Goal: Information Seeking & Learning: Find contact information

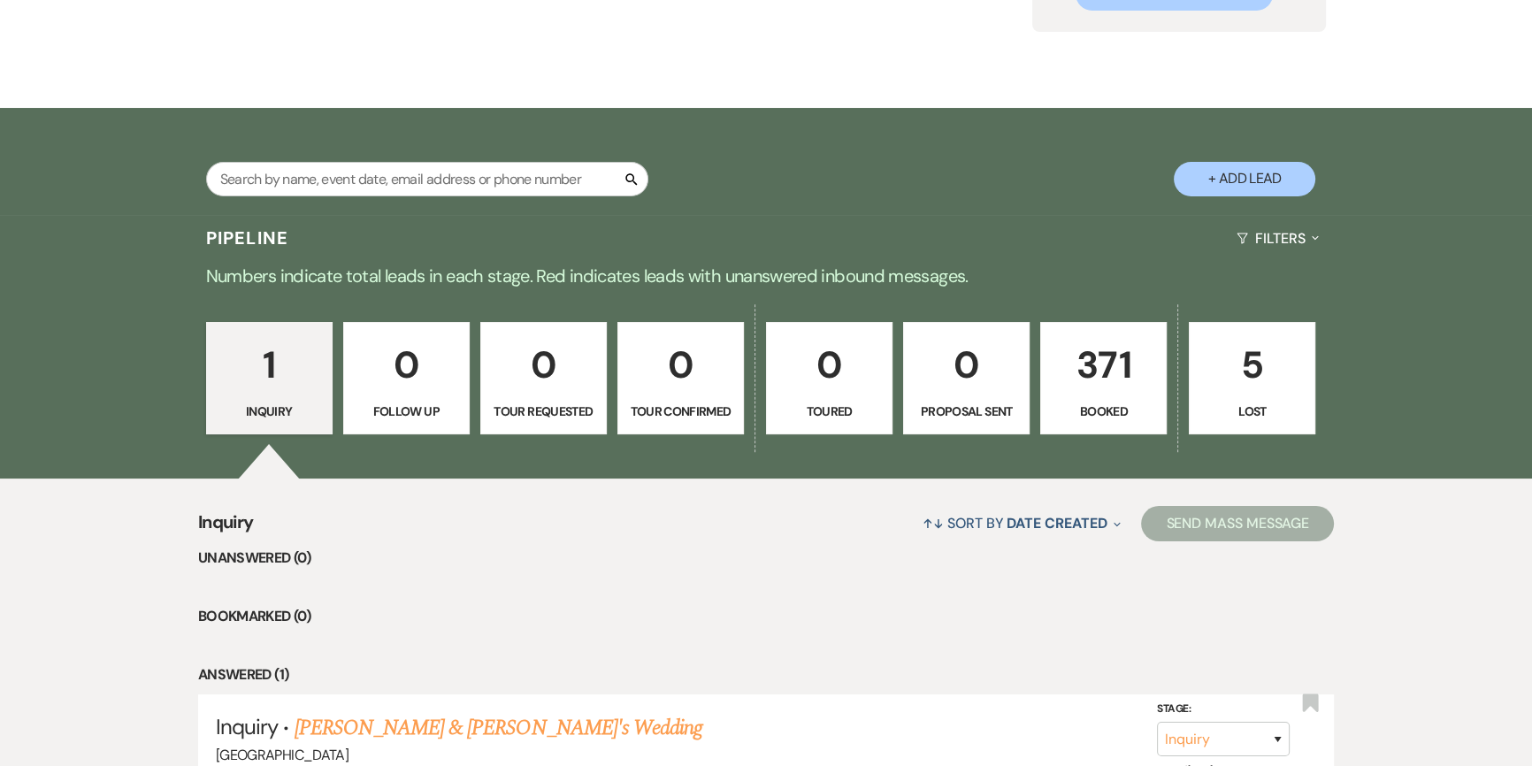
click at [1079, 359] on p "371" at bounding box center [1103, 364] width 103 height 59
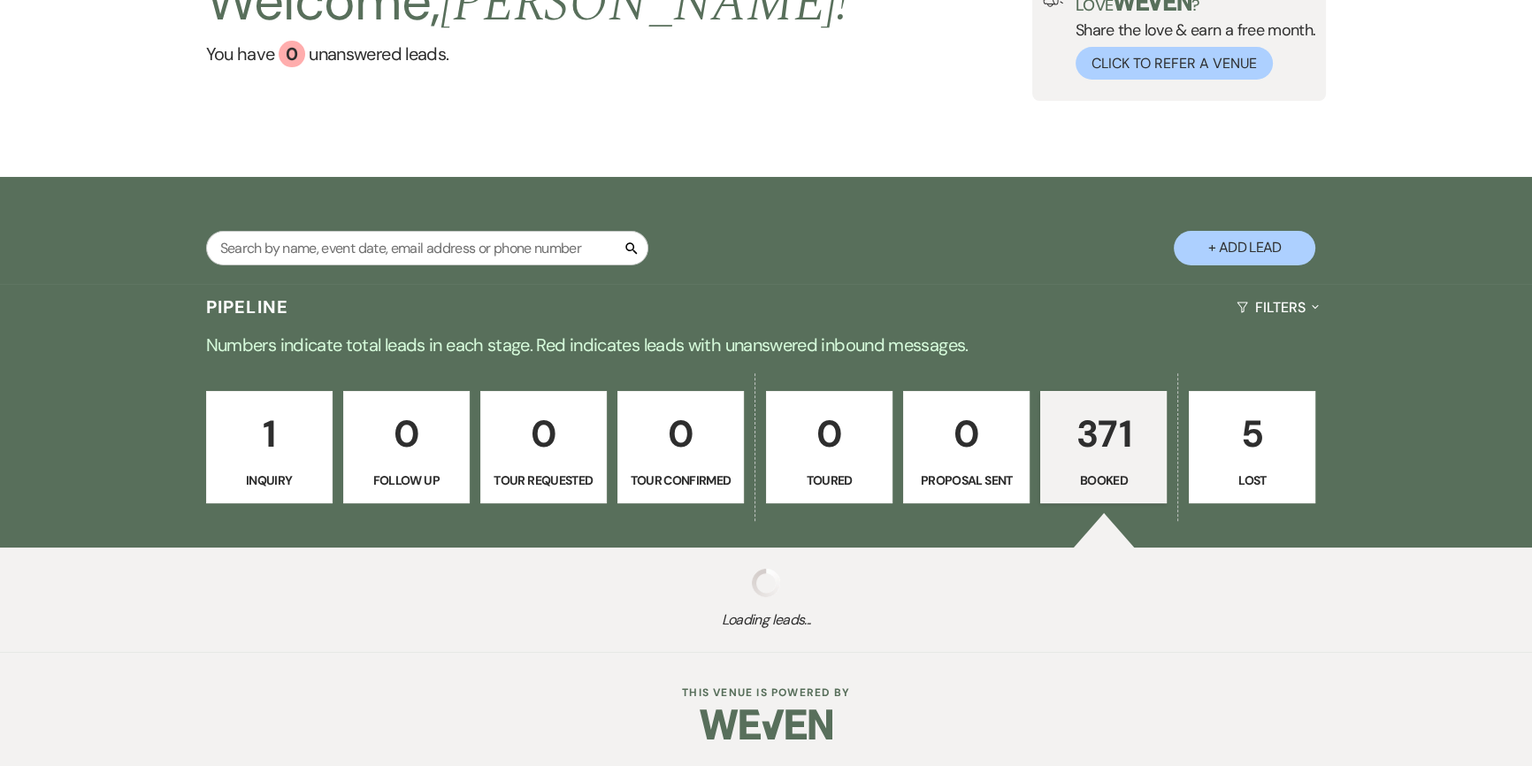
scroll to position [158, 0]
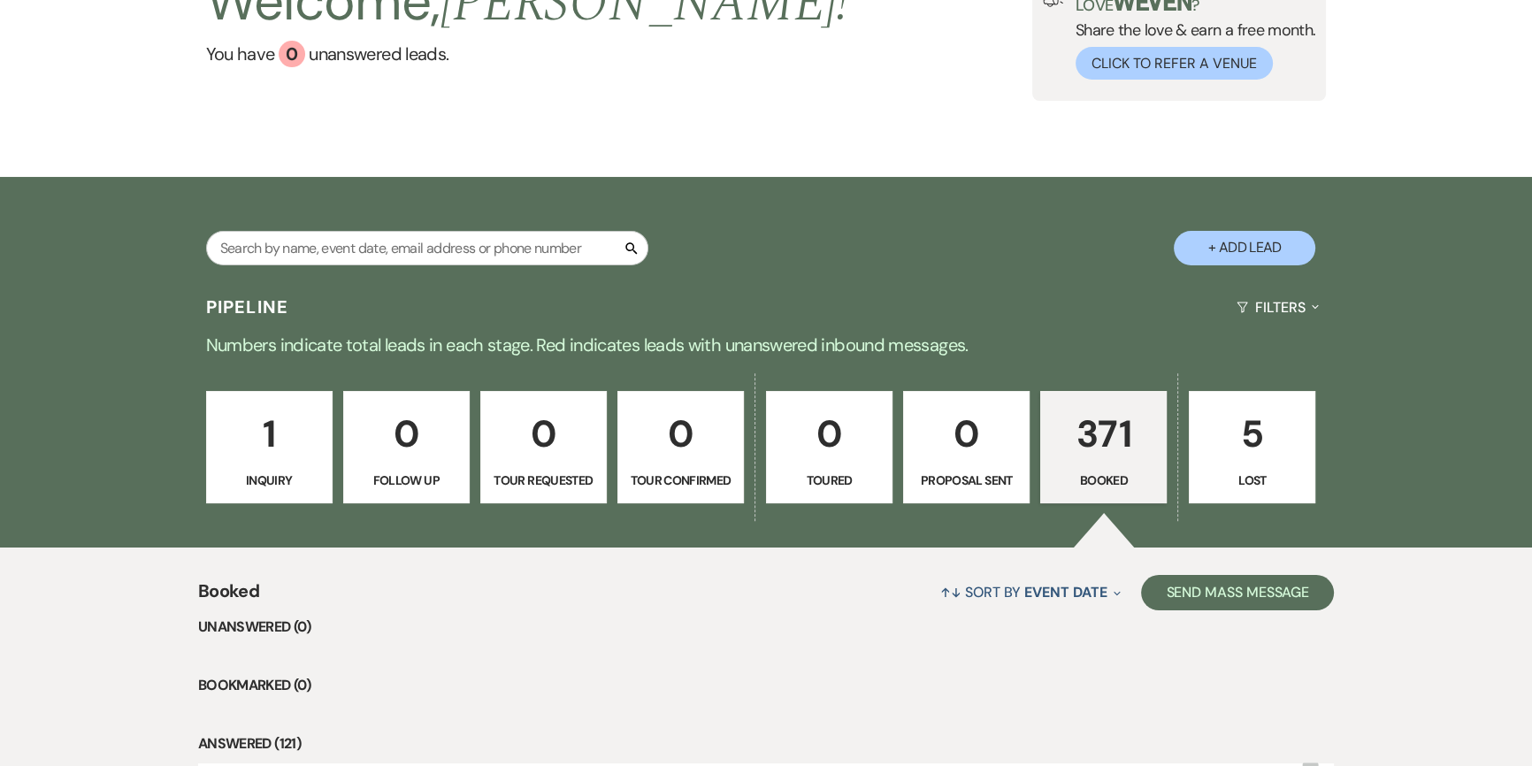
click at [532, 284] on div "Pipeline Filters Expand" at bounding box center [766, 307] width 1274 height 47
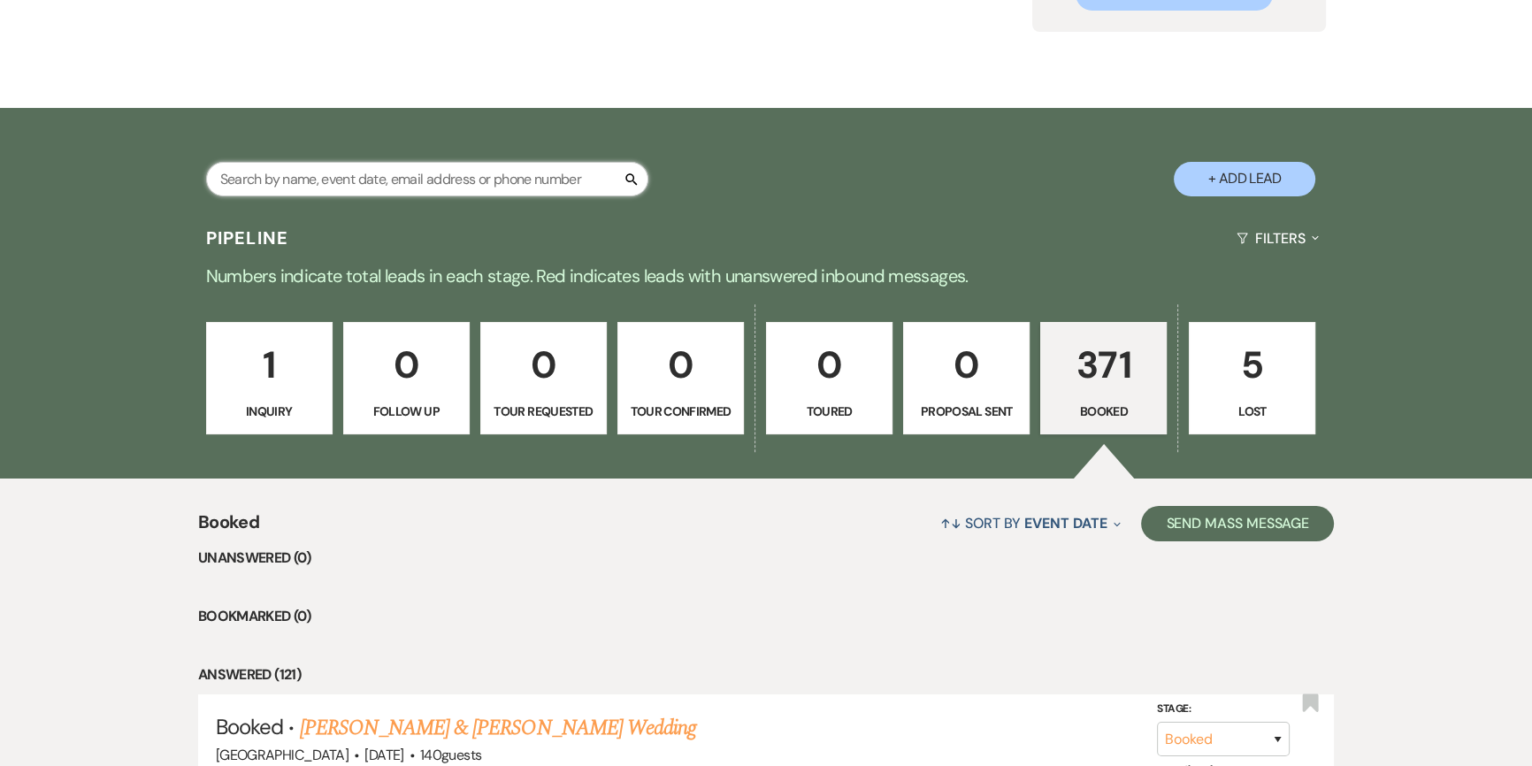
click at [532, 177] on input "text" at bounding box center [427, 179] width 442 height 34
type input "[PERSON_NAME]"
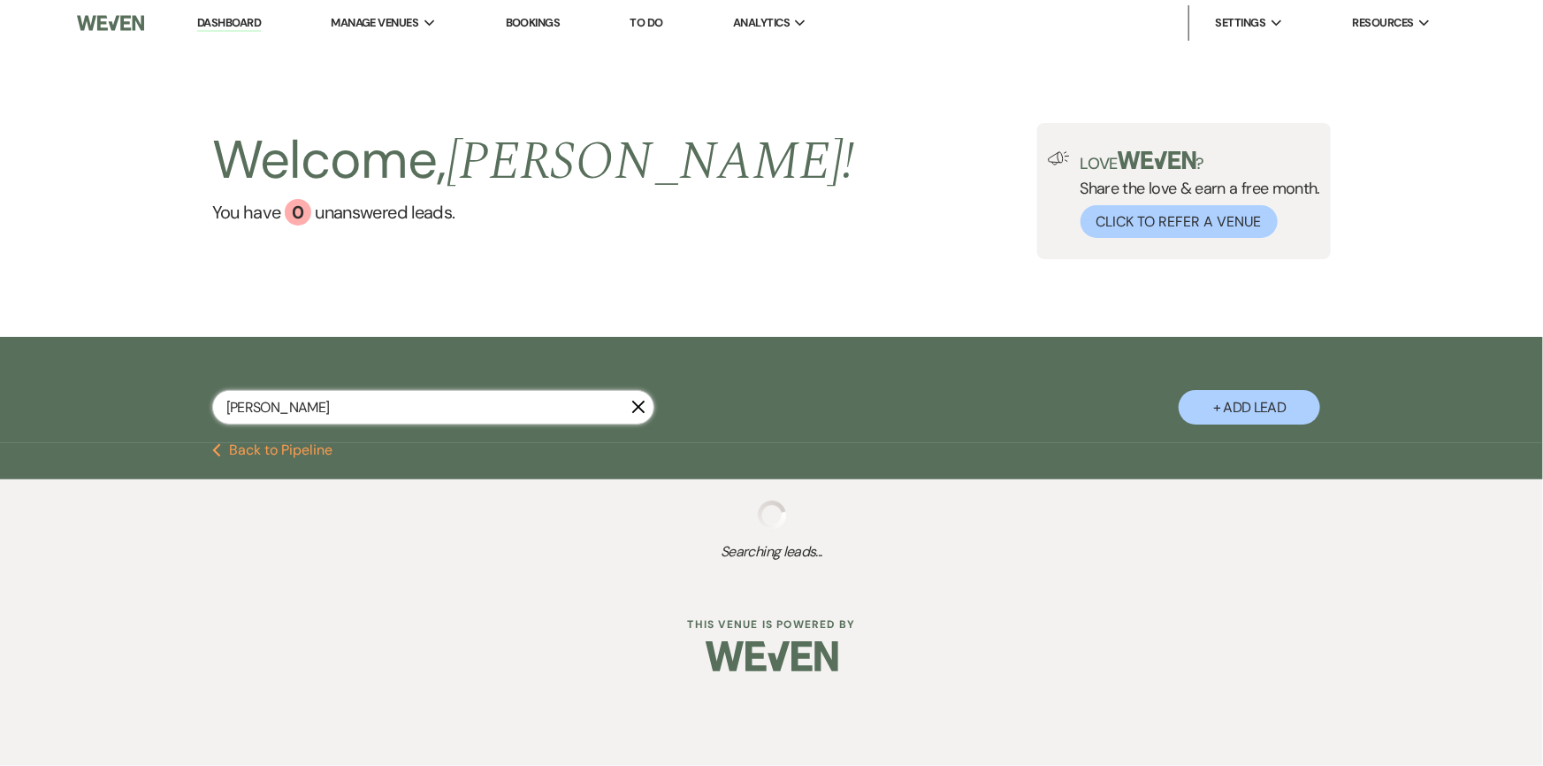
select select "8"
select select "4"
select select "8"
select select "4"
select select "8"
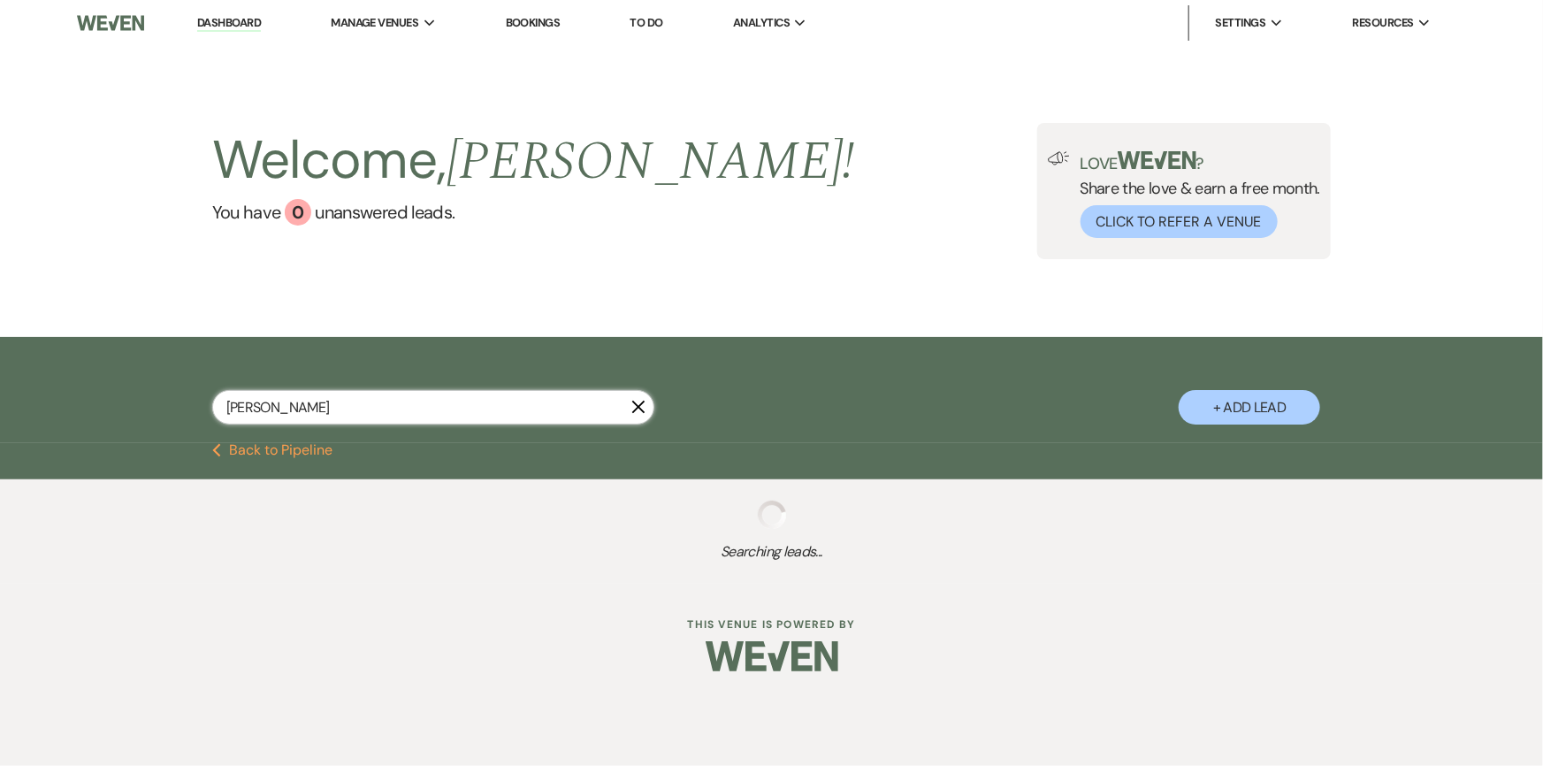
select select "11"
select select "8"
select select "11"
select select "8"
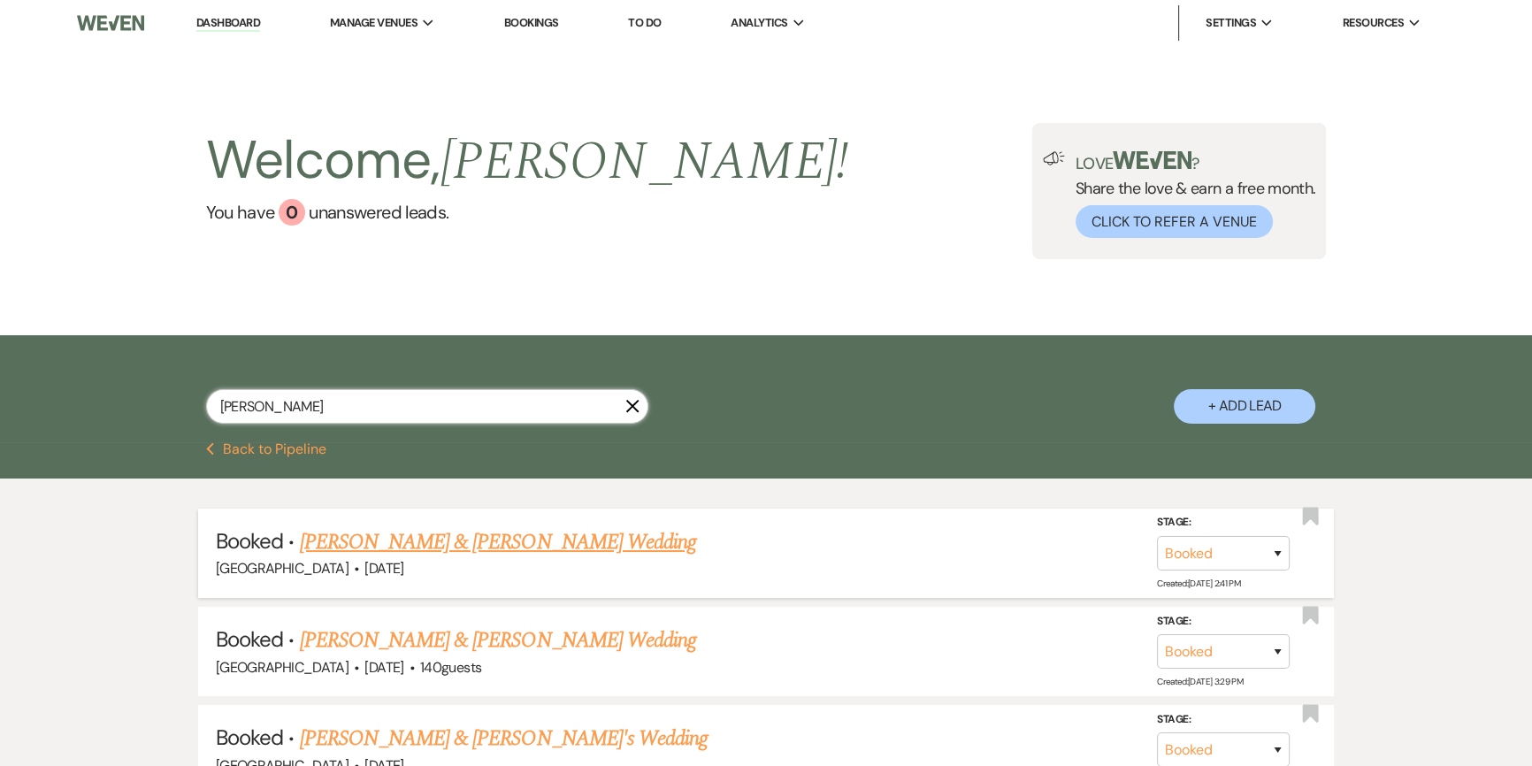
type input "[PERSON_NAME]"
click at [326, 547] on link "[PERSON_NAME] & [PERSON_NAME] Wedding" at bounding box center [498, 542] width 396 height 32
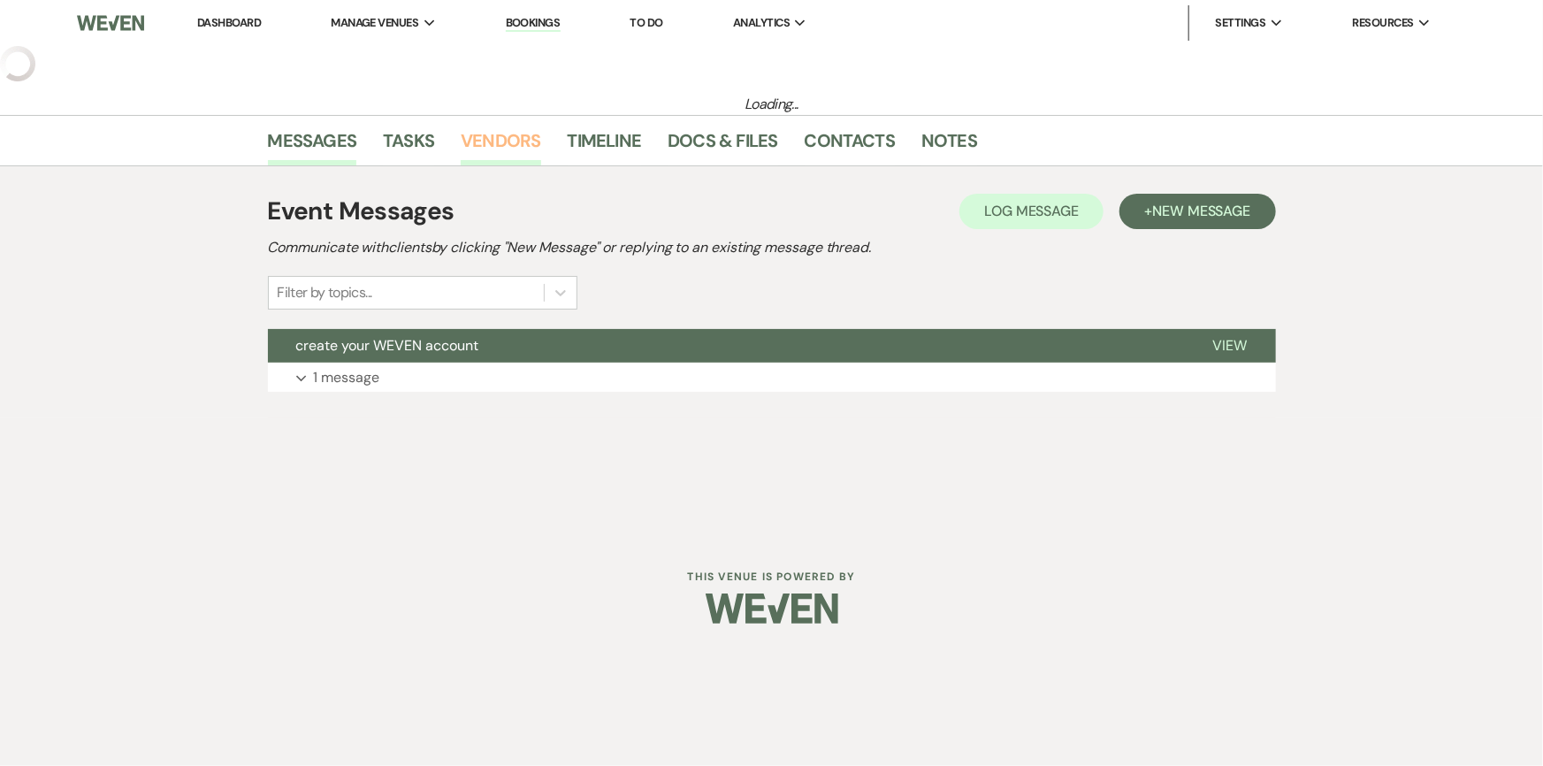
click at [524, 142] on div "Loading... Messages Tasks Vendors Timeline Docs & Files Contacts Notes Event Me…" at bounding box center [771, 232] width 1543 height 372
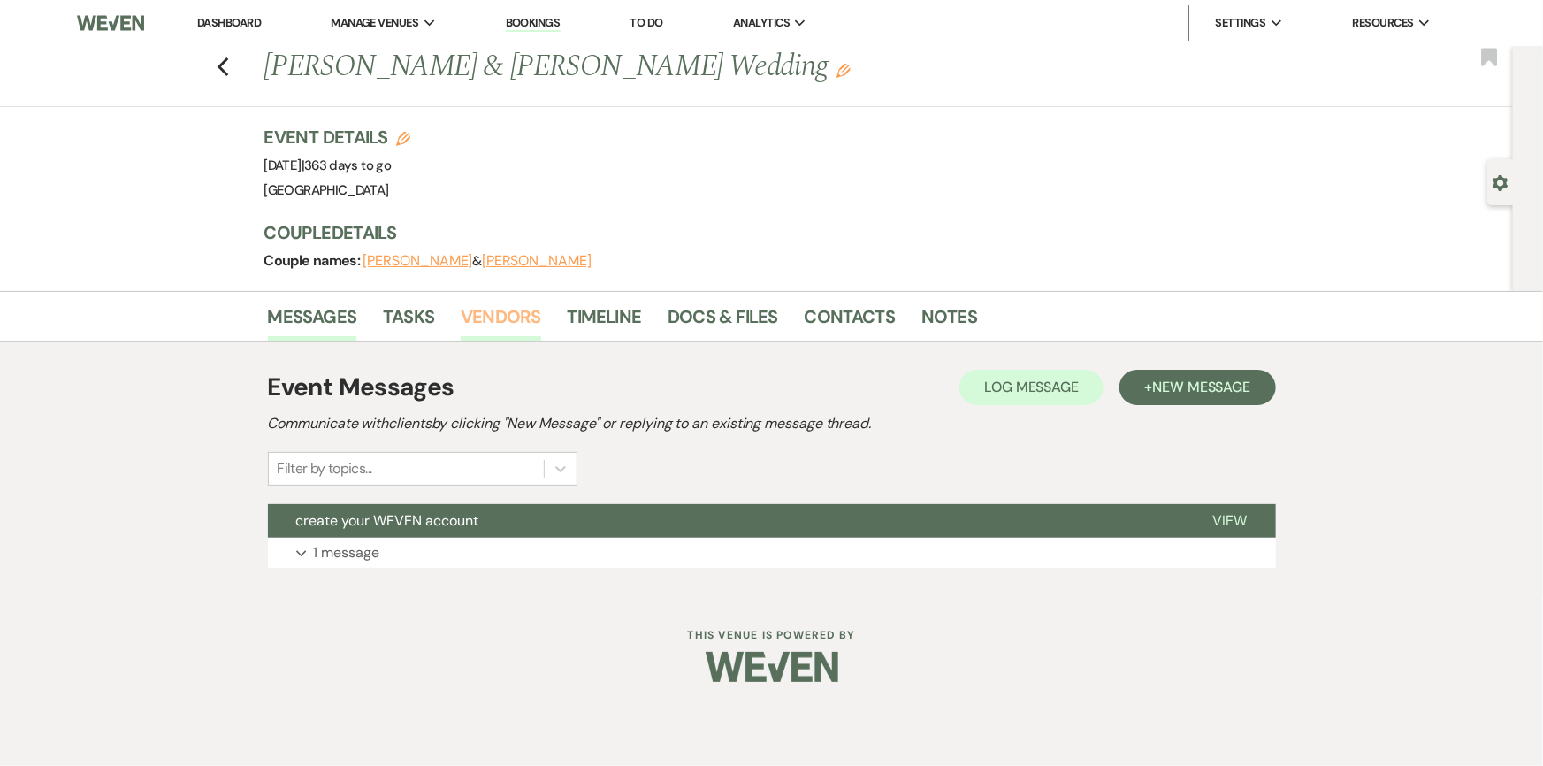
click at [524, 304] on link "Vendors" at bounding box center [501, 321] width 80 height 39
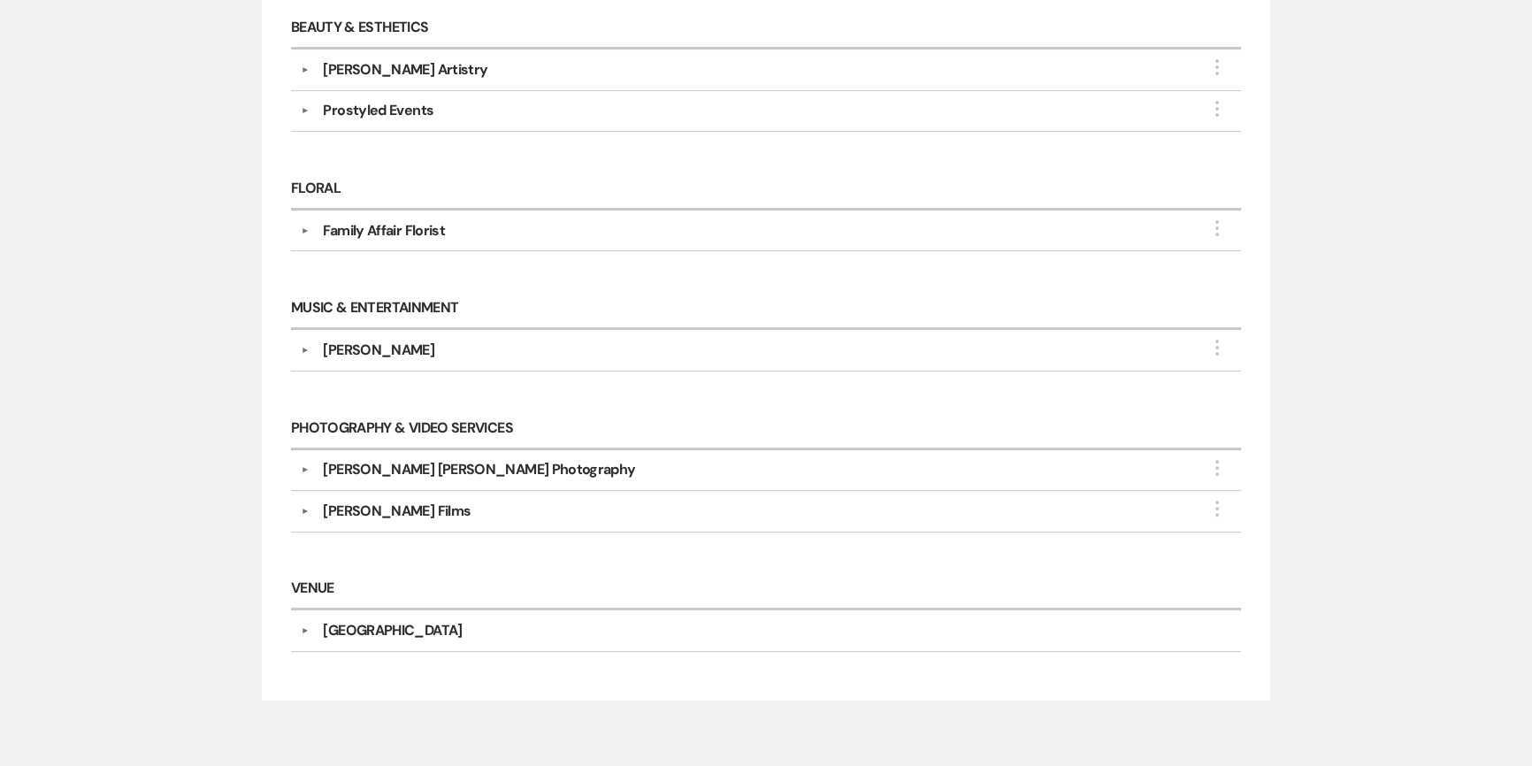
scroll to position [434, 0]
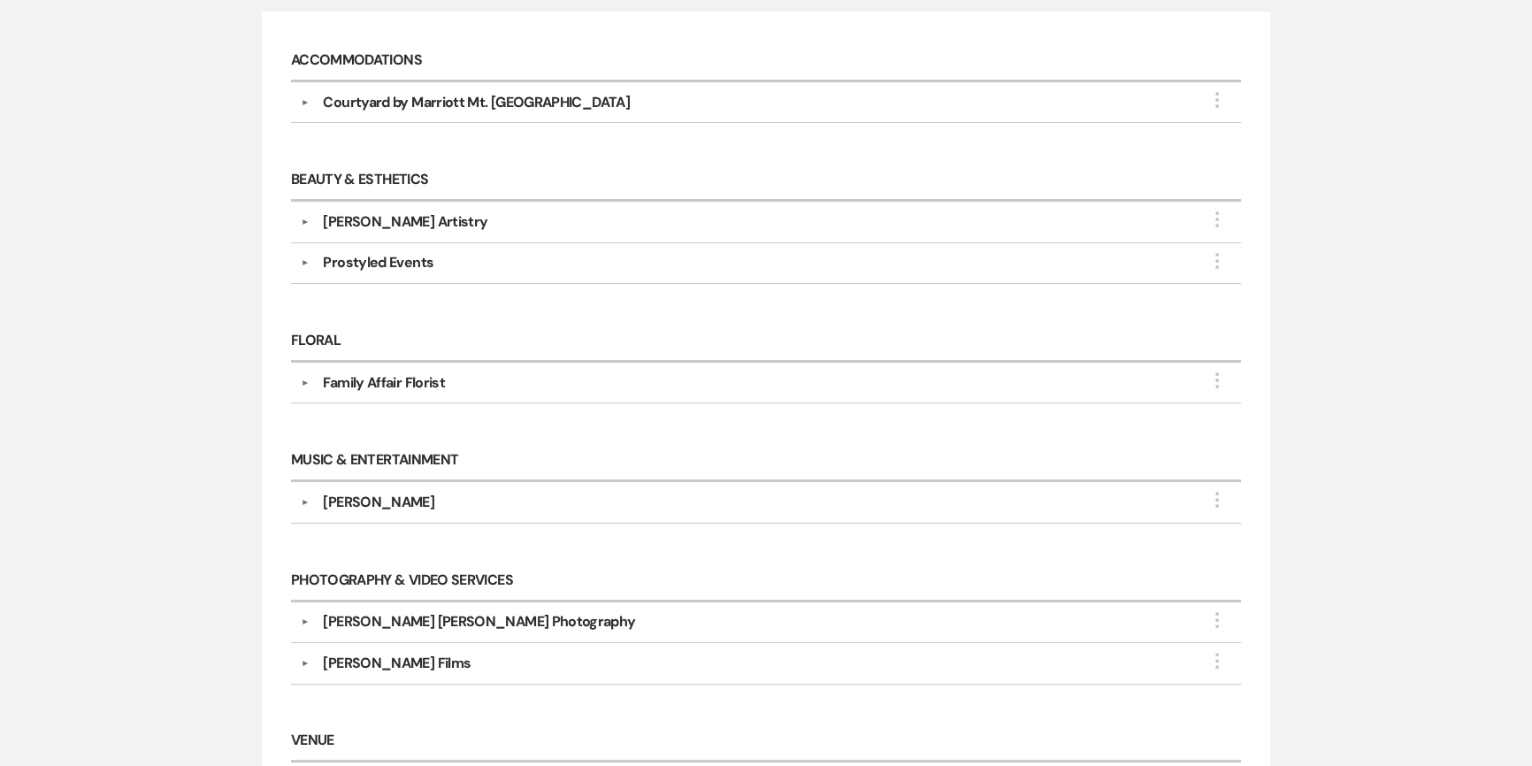
click at [356, 504] on div "[PERSON_NAME]" at bounding box center [378, 502] width 111 height 21
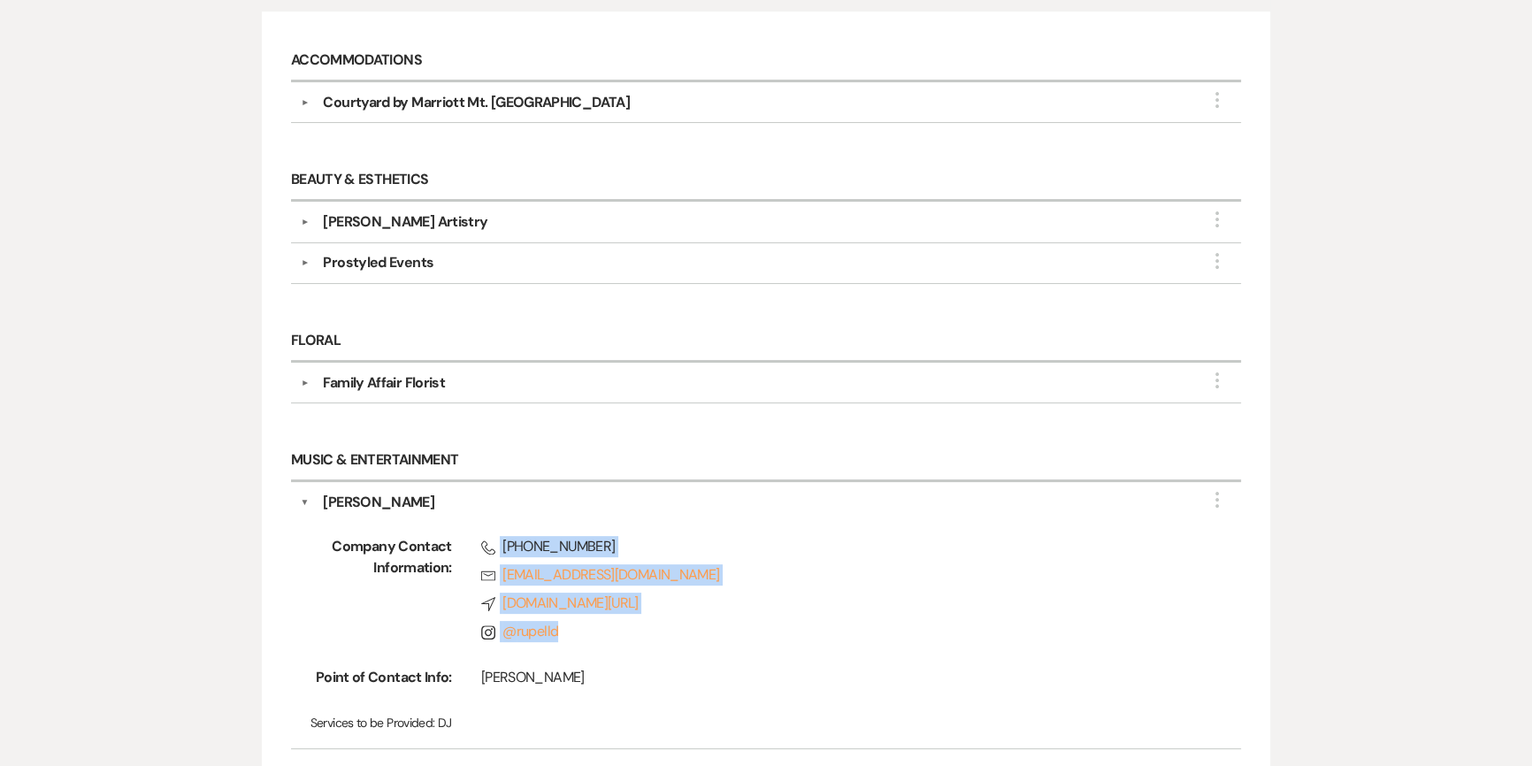
drag, startPoint x: 499, startPoint y: 536, endPoint x: 593, endPoint y: 639, distance: 140.2
click at [593, 639] on div "Phone [PHONE_NUMBER] Rsvp [EMAIL_ADDRESS][DOMAIN_NAME] Compass [DOMAIN_NAME][UR…" at bounding box center [818, 592] width 733 height 113
copy div "[PHONE_NUMBER] Rsvp [EMAIL_ADDRESS][DOMAIN_NAME] Compass [DOMAIN_NAME][URL] Ins…"
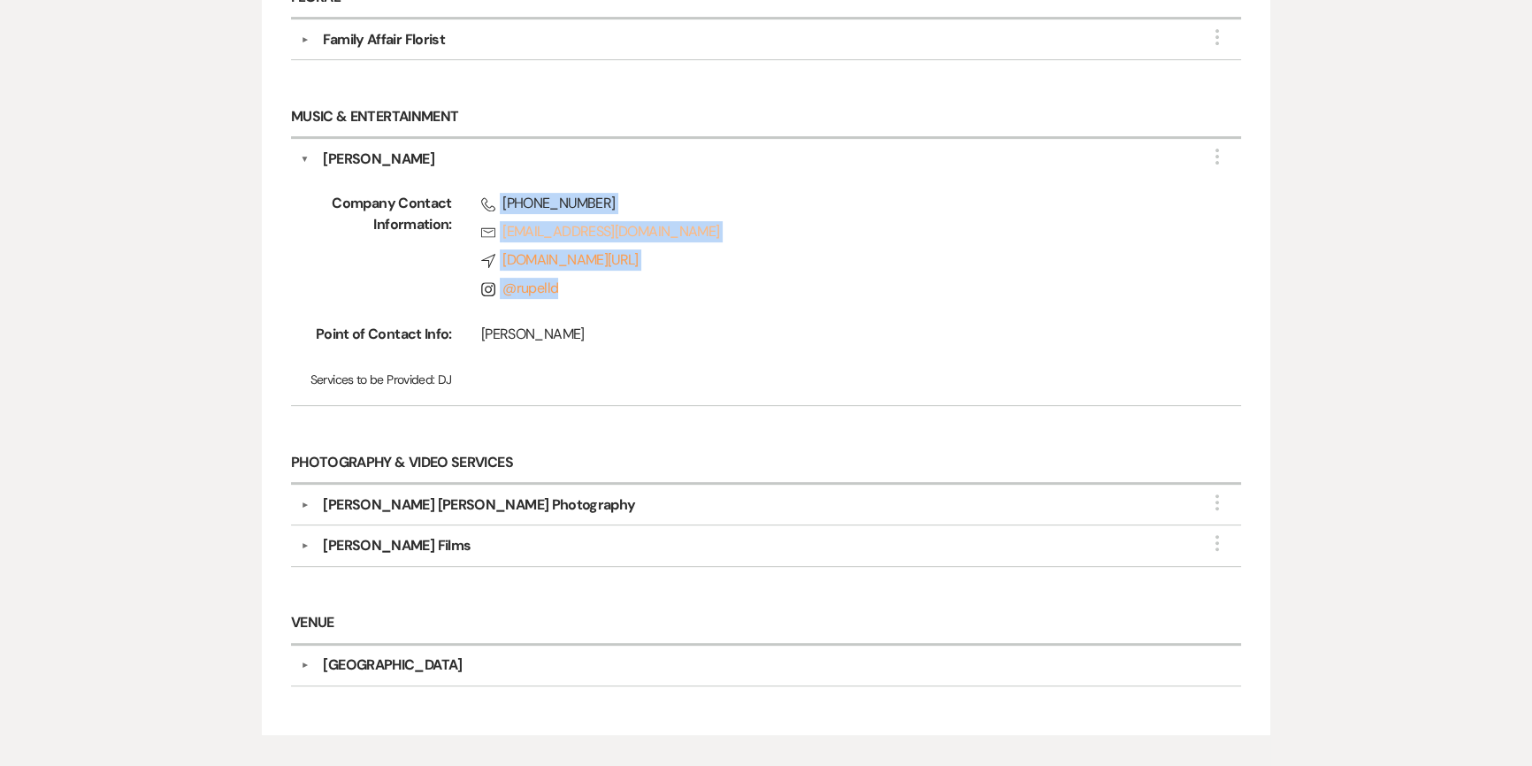
scroll to position [837, 0]
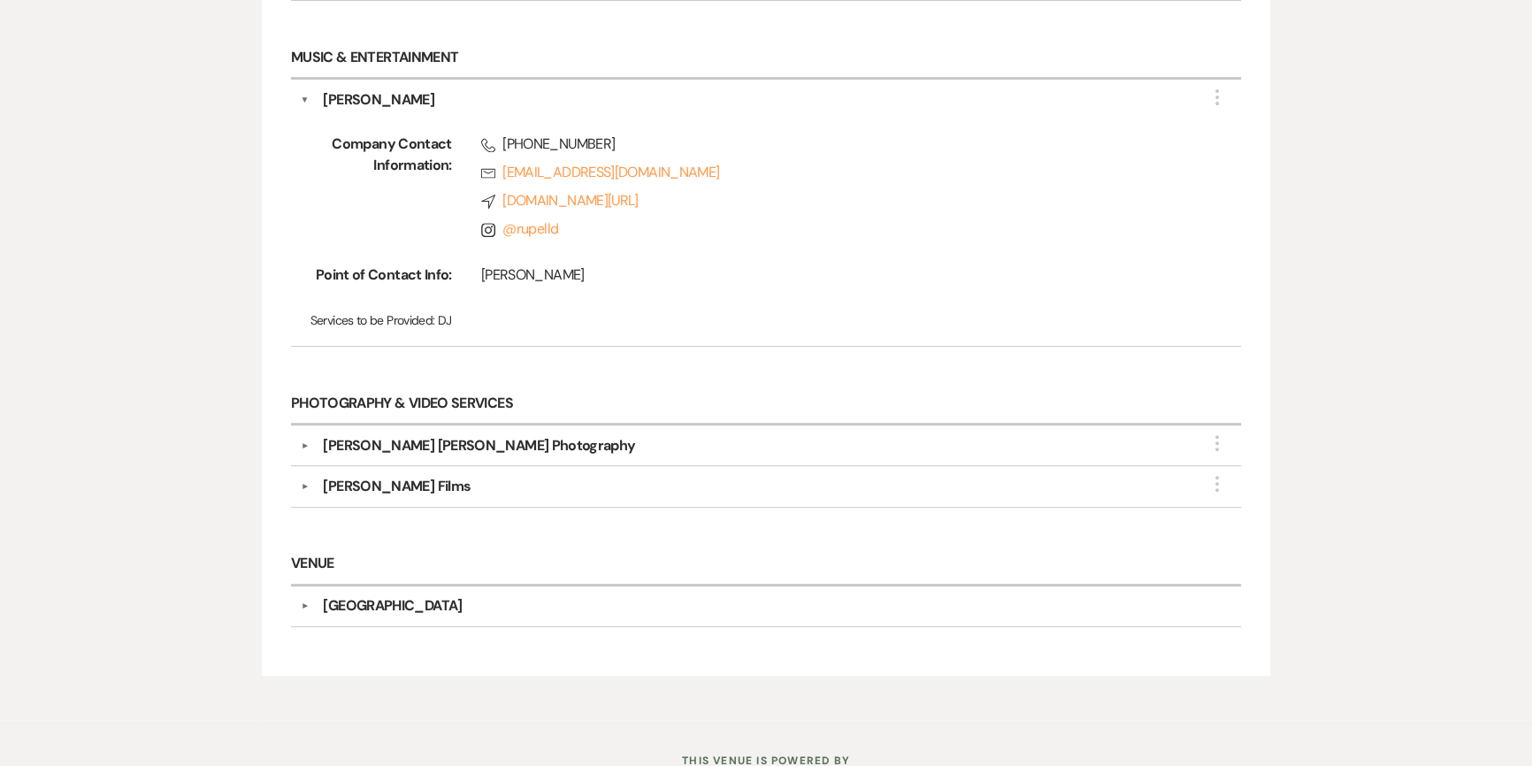
click at [458, 450] on div "[PERSON_NAME] [PERSON_NAME] Photography" at bounding box center [479, 445] width 312 height 21
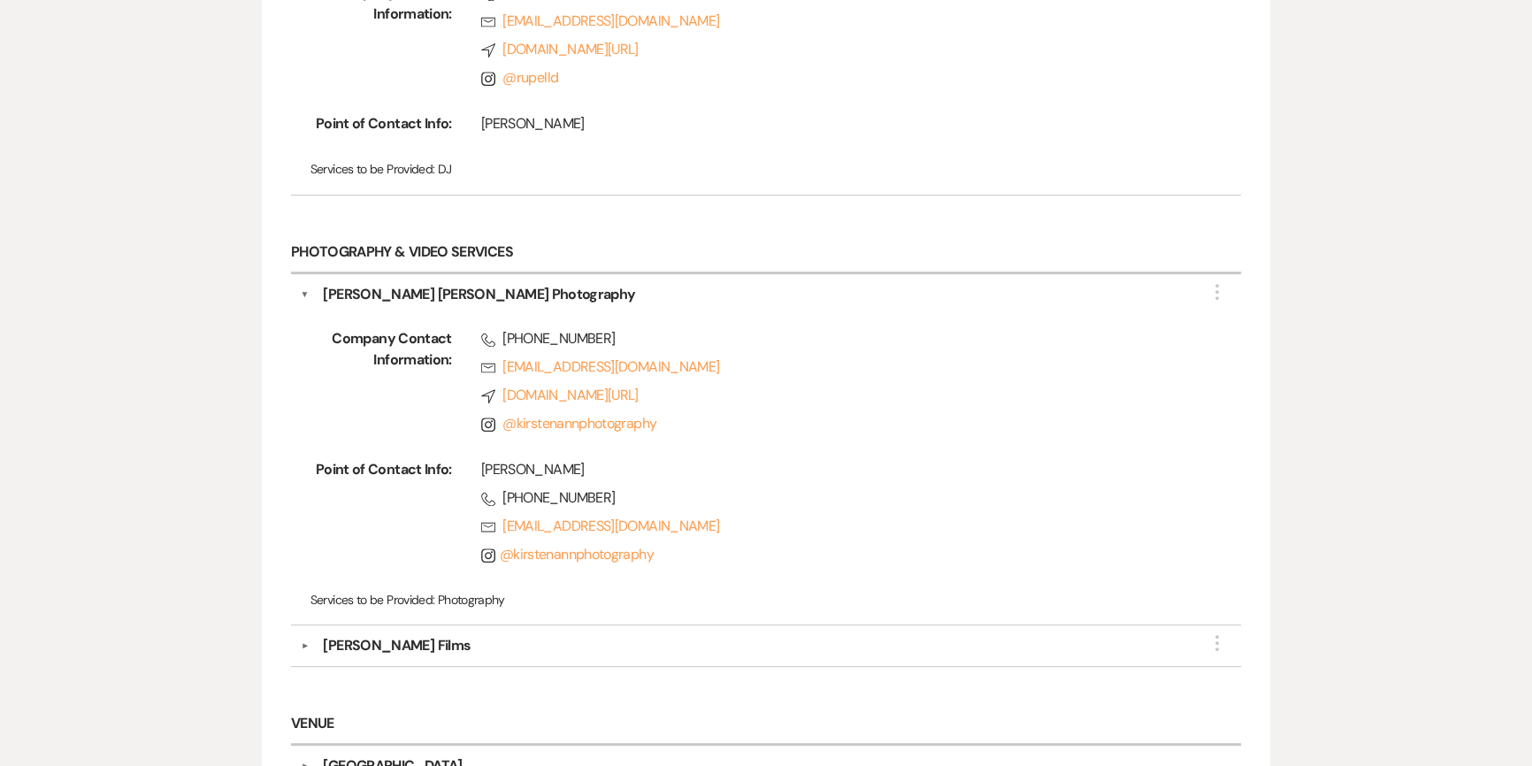
scroll to position [998, 0]
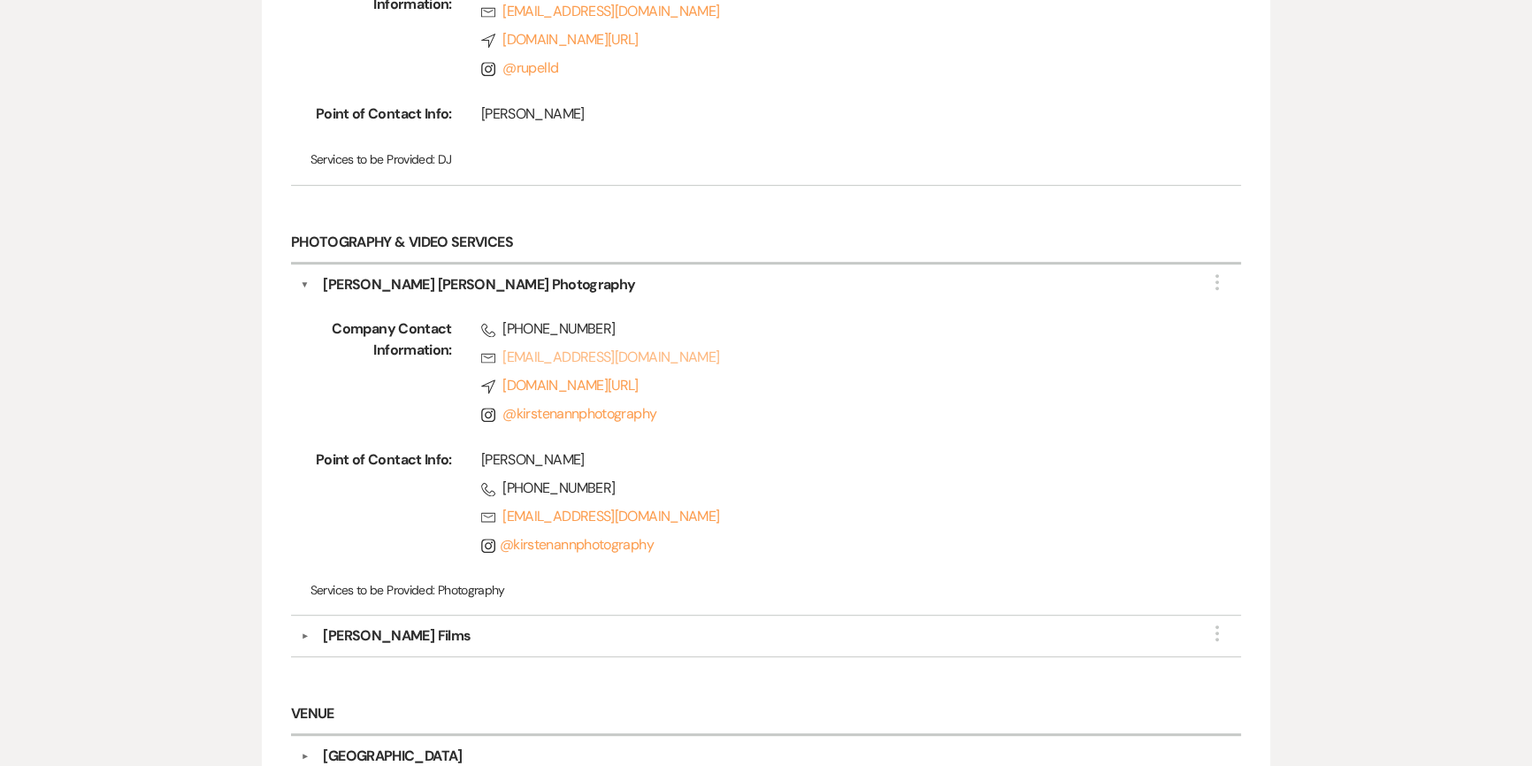
drag, startPoint x: 475, startPoint y: 345, endPoint x: 765, endPoint y: 363, distance: 290.6
click at [765, 363] on div "Phone [PHONE_NUMBER] Rsvp [EMAIL_ADDRESS][DOMAIN_NAME] Compass [DOMAIN_NAME][UR…" at bounding box center [818, 374] width 733 height 113
drag, startPoint x: 505, startPoint y: 320, endPoint x: 763, endPoint y: 363, distance: 261.7
click at [763, 363] on div "Phone [PHONE_NUMBER] Rsvp [EMAIL_ADDRESS][DOMAIN_NAME] Compass [DOMAIN_NAME][UR…" at bounding box center [818, 374] width 733 height 113
click at [524, 297] on div "Company Contact Information: Phone [PHONE_NUMBER] Rsvp [EMAIL_ADDRESS][DOMAIN_N…" at bounding box center [766, 450] width 931 height 310
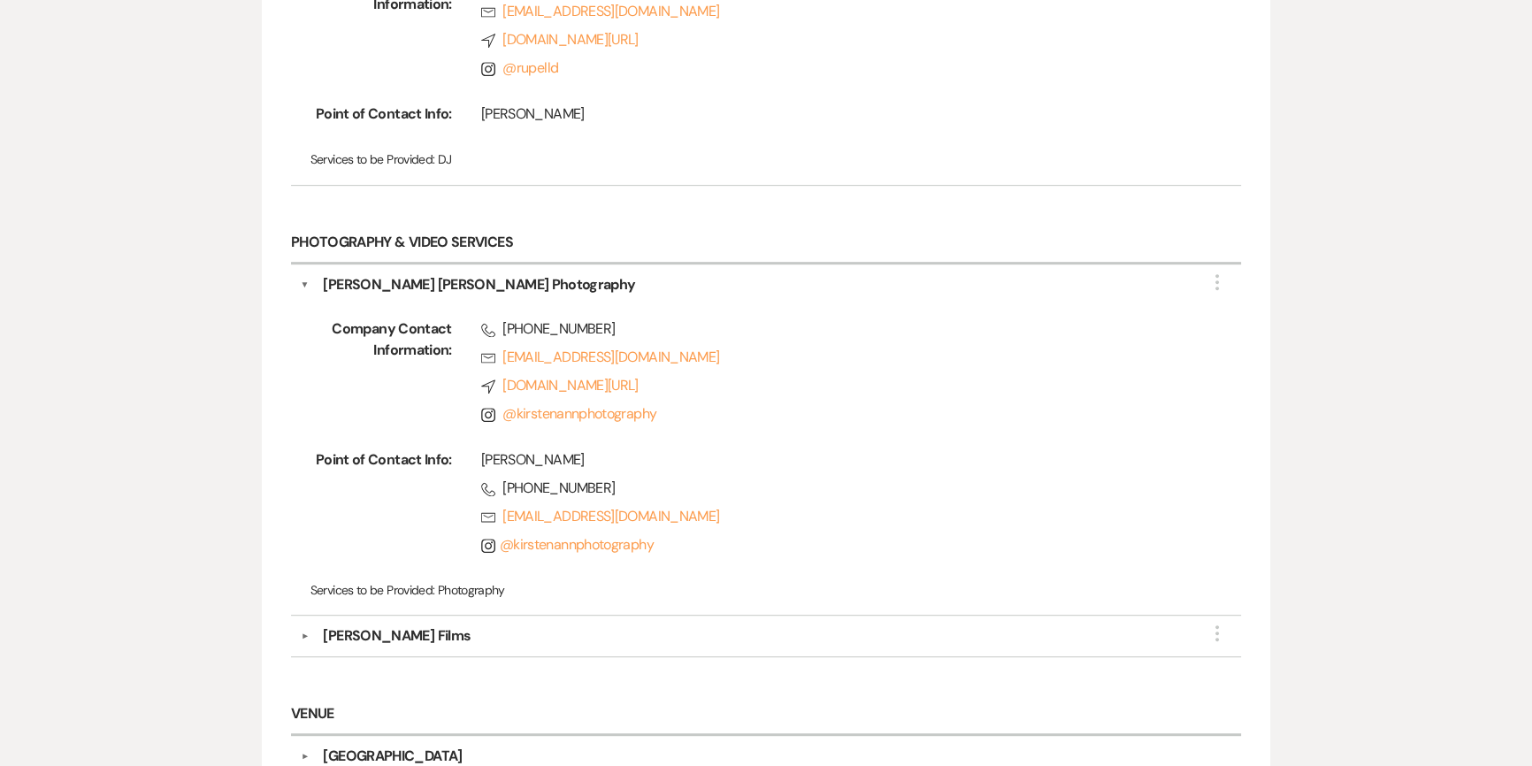
drag, startPoint x: 501, startPoint y: 327, endPoint x: 616, endPoint y: 331, distance: 115.0
click at [784, 357] on div "Phone [PHONE_NUMBER] Rsvp [EMAIL_ADDRESS][DOMAIN_NAME] Compass [DOMAIN_NAME][UR…" at bounding box center [818, 374] width 733 height 113
copy div "[PHONE_NUMBER] Rsvp [EMAIL_ADDRESS][DOMAIN_NAME]"
drag, startPoint x: 484, startPoint y: 455, endPoint x: 730, endPoint y: 519, distance: 254.2
click at [730, 519] on div "[PERSON_NAME] Phone [PHONE_NUMBER] Rsvp [EMAIL_ADDRESS][DOMAIN_NAME] Instagram …" at bounding box center [818, 505] width 733 height 113
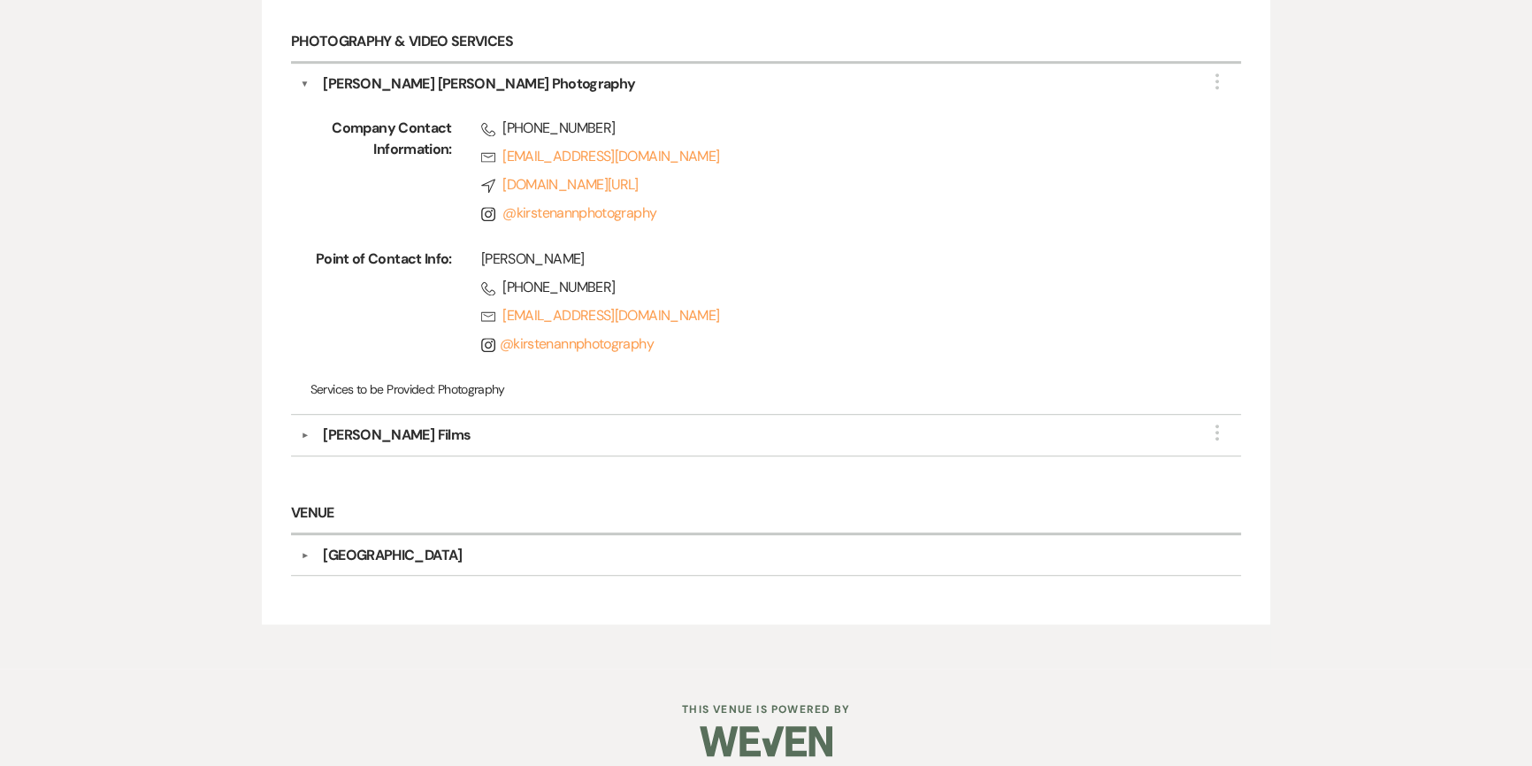
scroll to position [1212, 0]
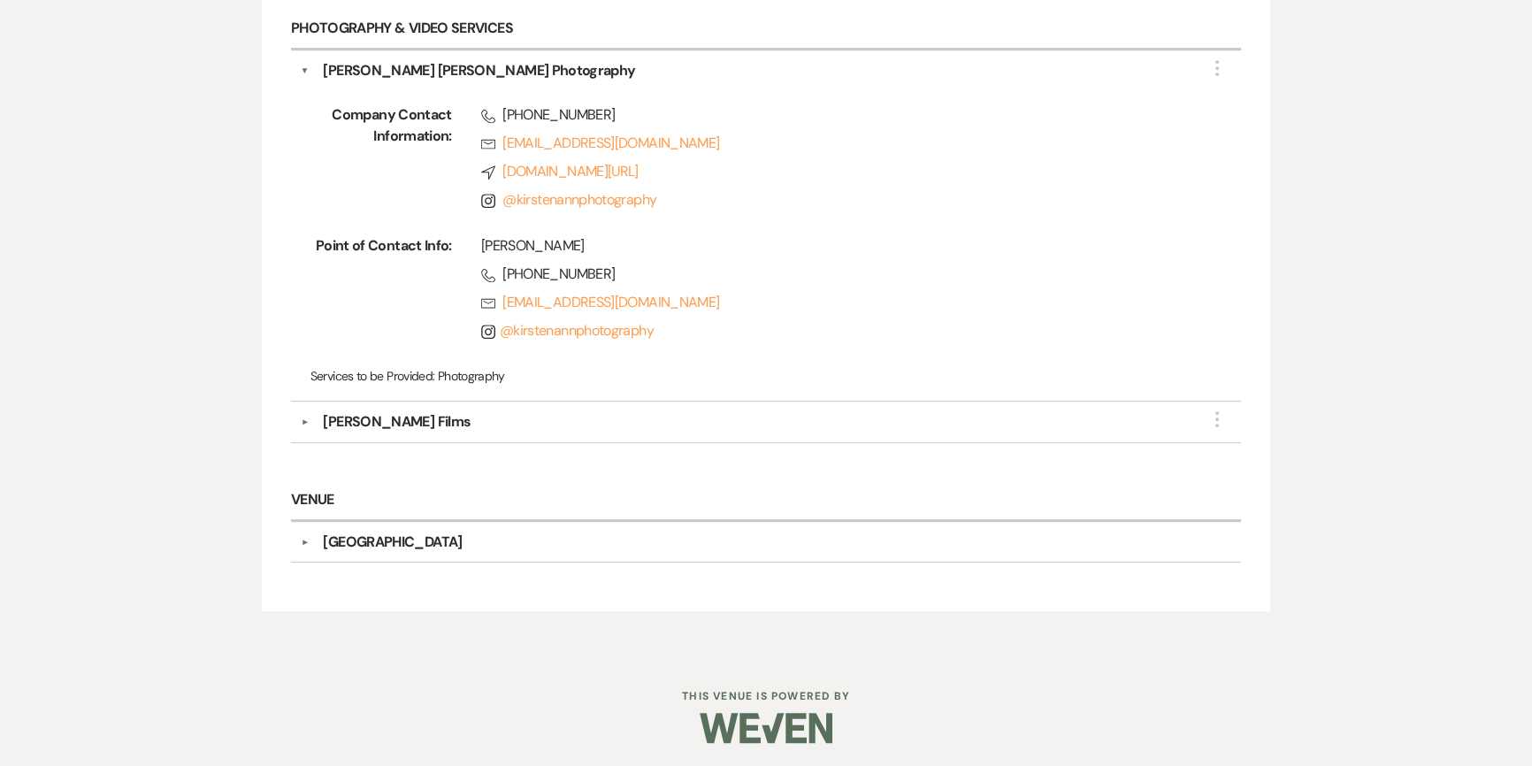
click at [413, 420] on div "[PERSON_NAME] Films" at bounding box center [397, 421] width 148 height 21
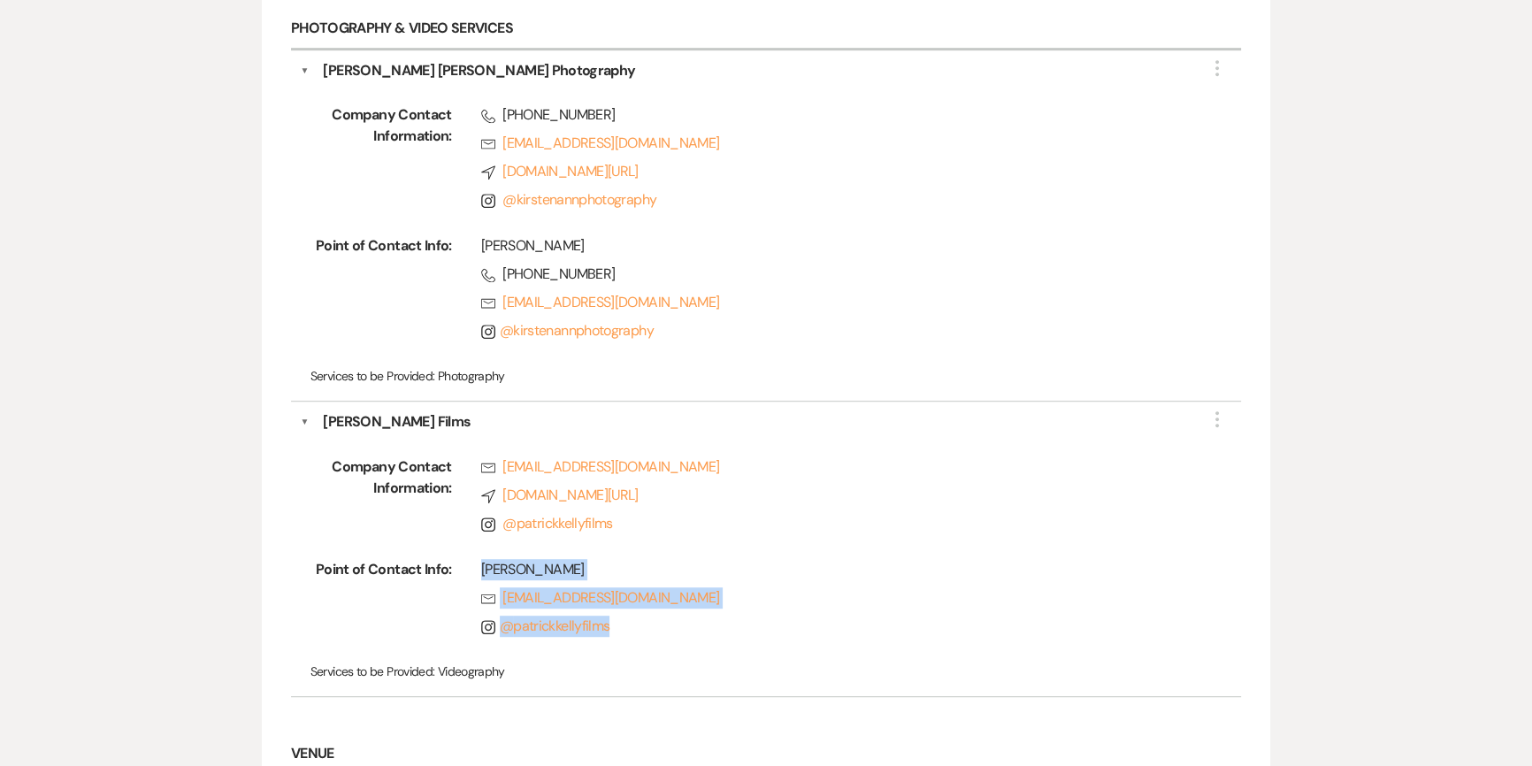
drag, startPoint x: 482, startPoint y: 556, endPoint x: 784, endPoint y: 620, distance: 308.2
click at [784, 620] on div "[PERSON_NAME] Rsvp [EMAIL_ADDRESS][DOMAIN_NAME] Instagram @ patrickkellyfilms" at bounding box center [818, 601] width 733 height 85
click at [774, 576] on div "[PERSON_NAME]" at bounding box center [833, 569] width 704 height 21
drag, startPoint x: 482, startPoint y: 565, endPoint x: 769, endPoint y: 598, distance: 288.4
click at [769, 598] on div "[PERSON_NAME] Rsvp [EMAIL_ADDRESS][DOMAIN_NAME] Instagram @ patrickkellyfilms" at bounding box center [818, 601] width 733 height 85
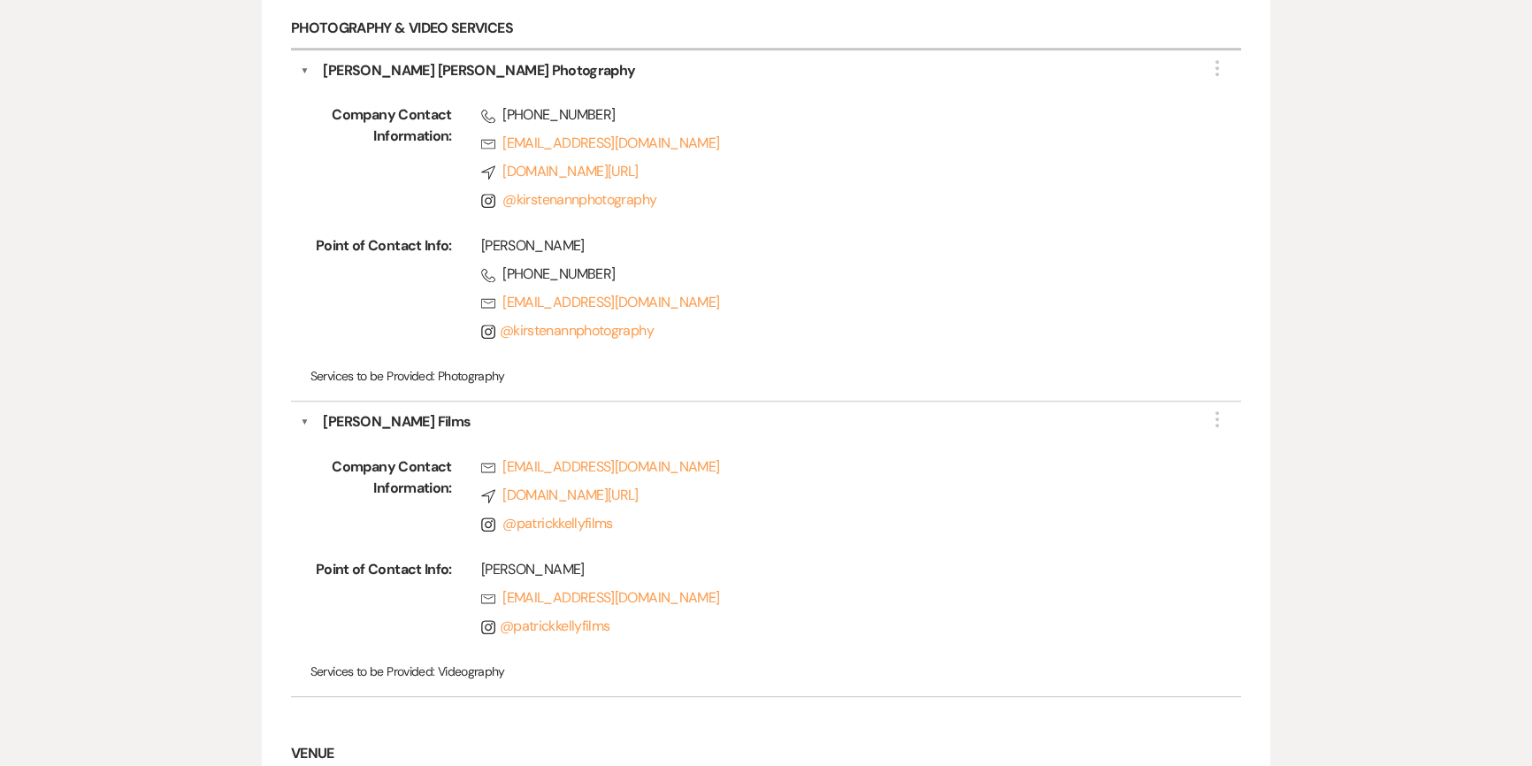
copy div "[PERSON_NAME] Rsvp [EMAIL_ADDRESS][DOMAIN_NAME]"
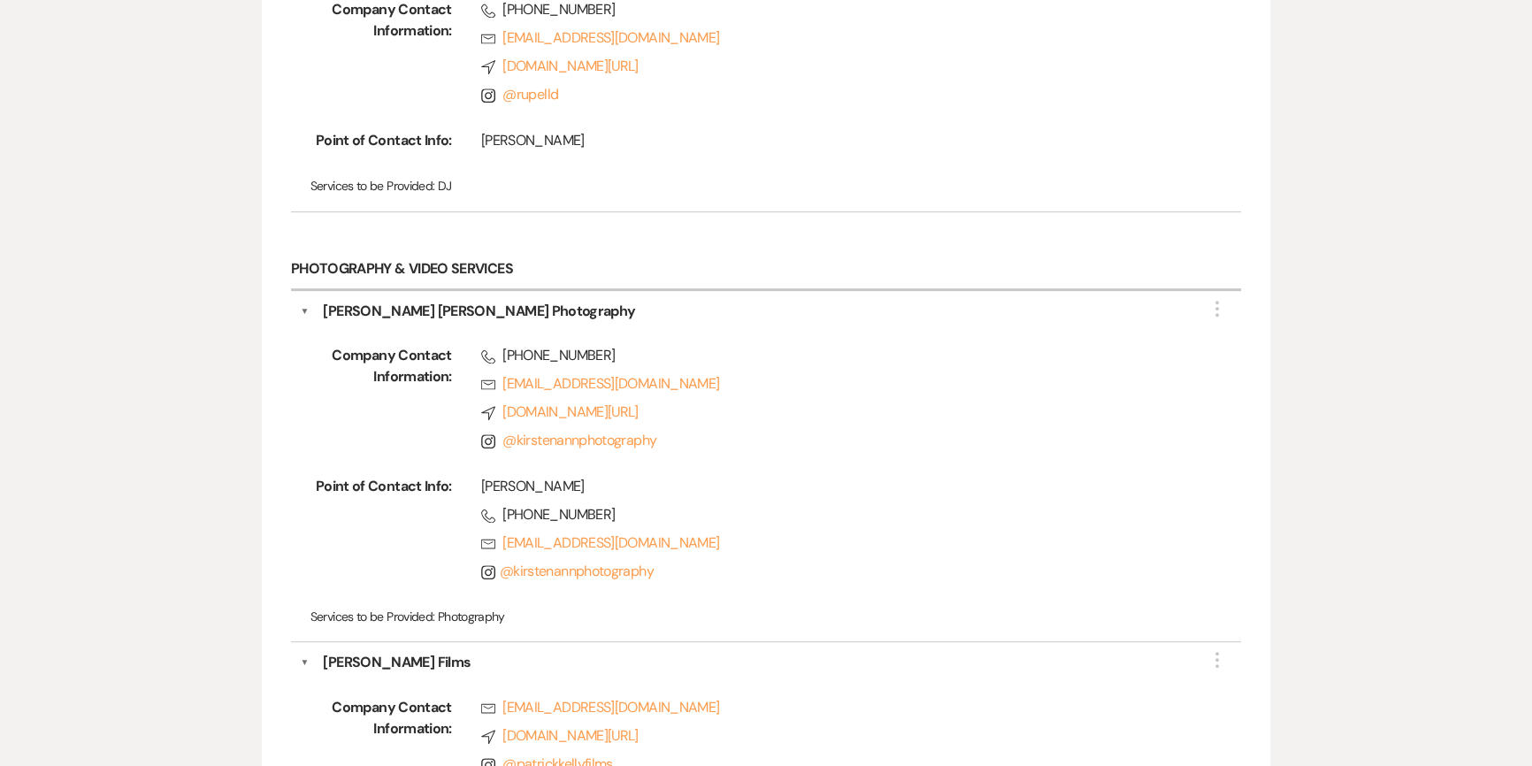
click at [305, 310] on button "▼" at bounding box center [305, 311] width 9 height 21
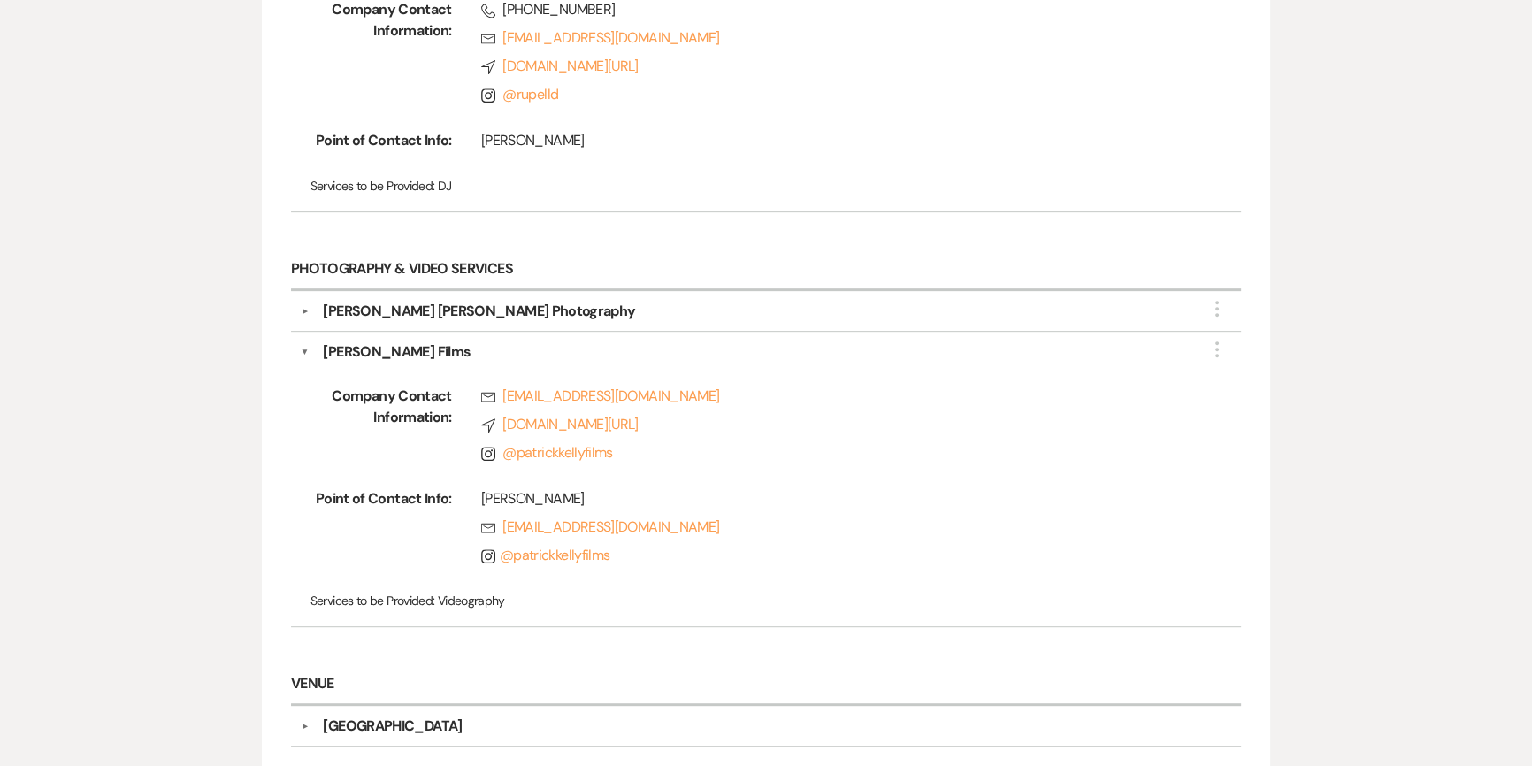
click at [305, 310] on button "▼" at bounding box center [304, 311] width 21 height 9
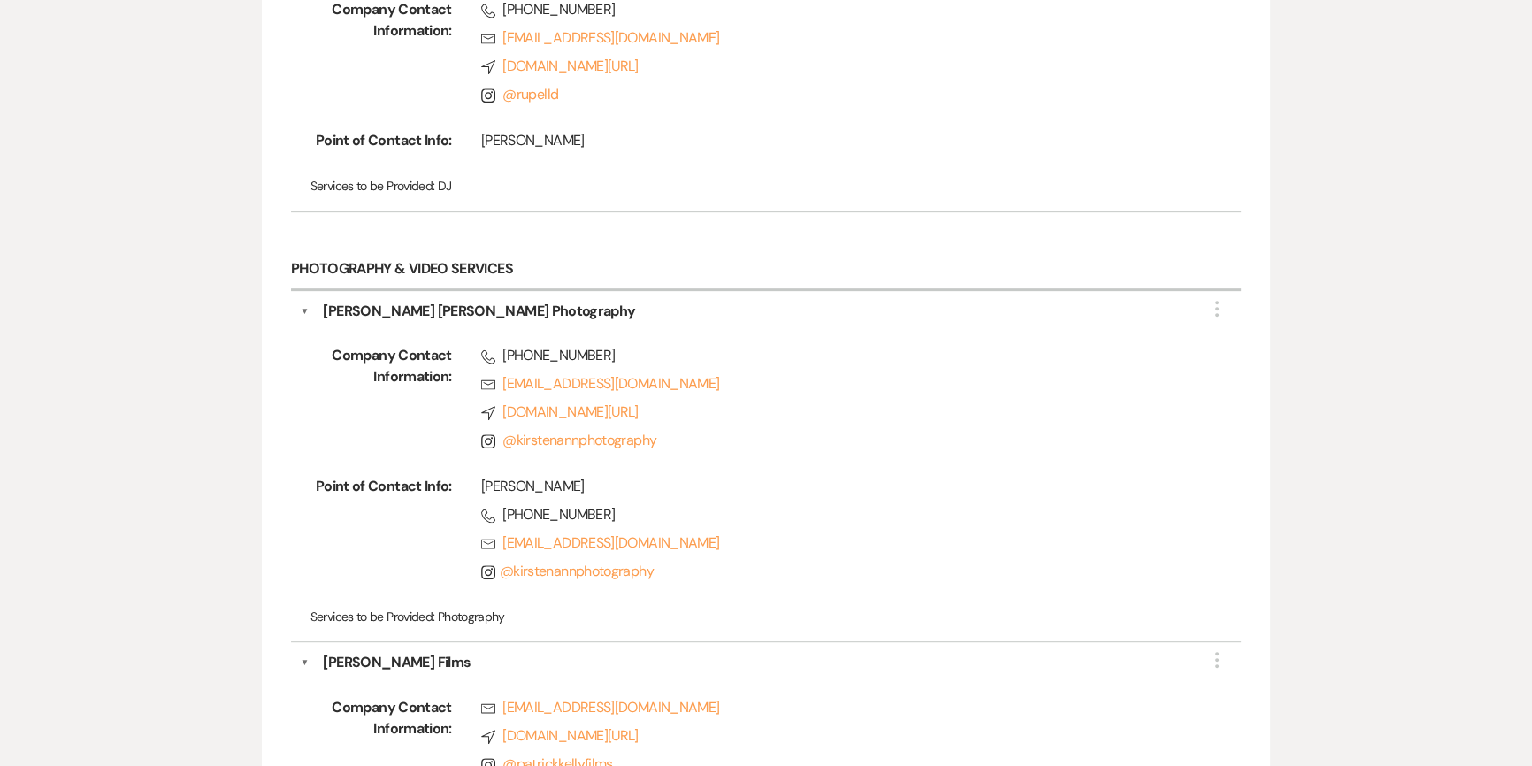
click at [305, 310] on button "▼" at bounding box center [305, 311] width 9 height 21
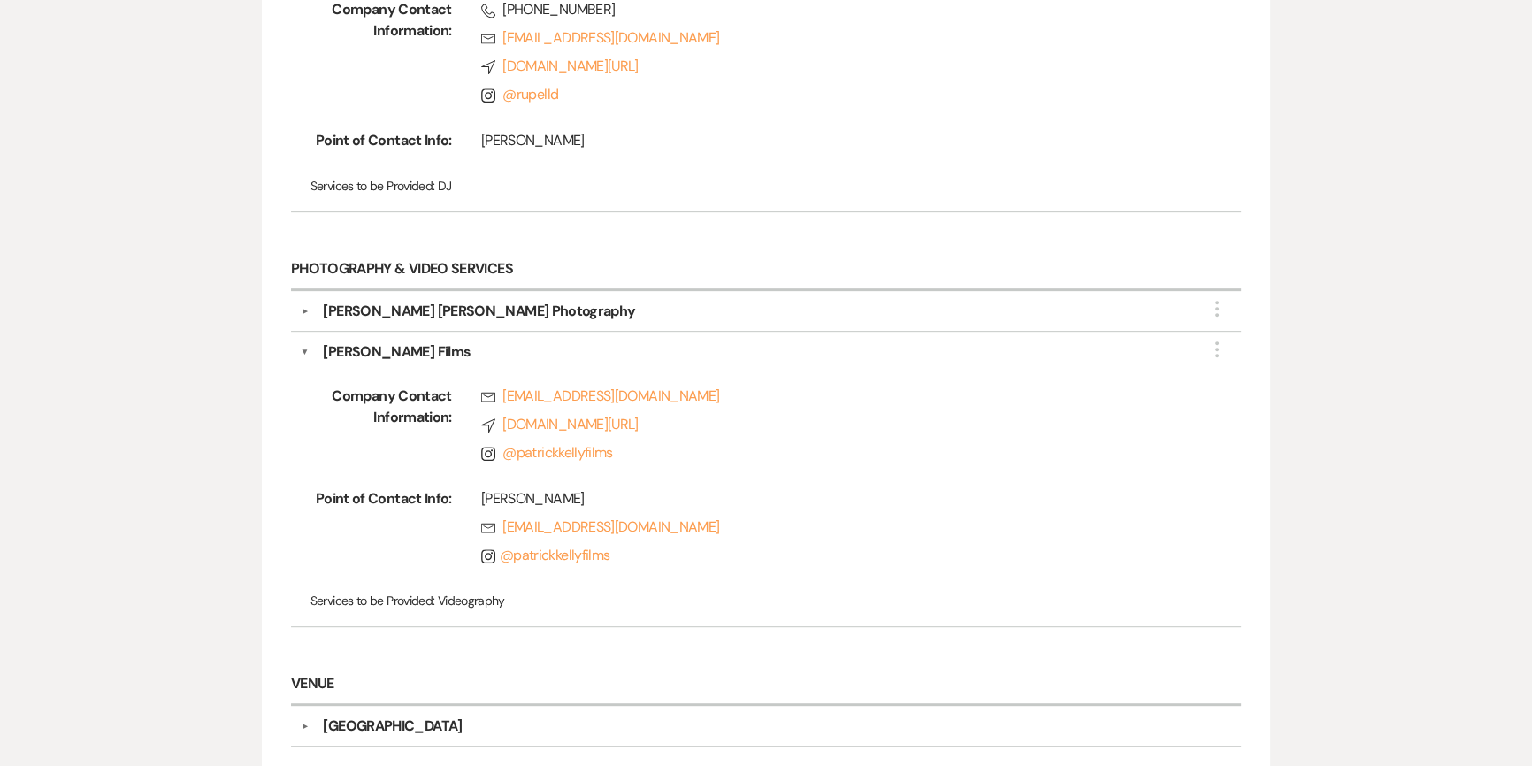
click at [306, 346] on button "▼" at bounding box center [305, 351] width 9 height 21
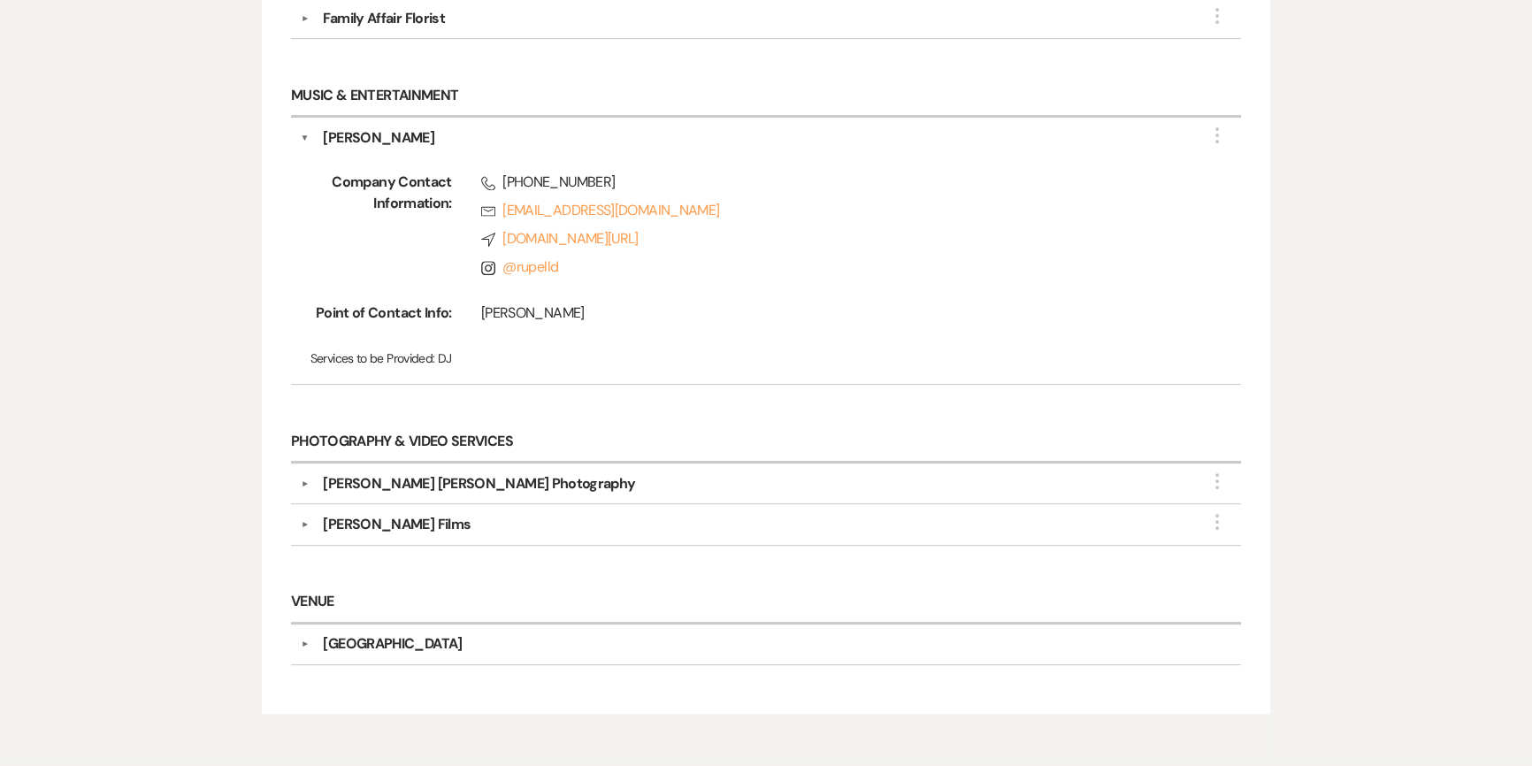
scroll to position [661, 0]
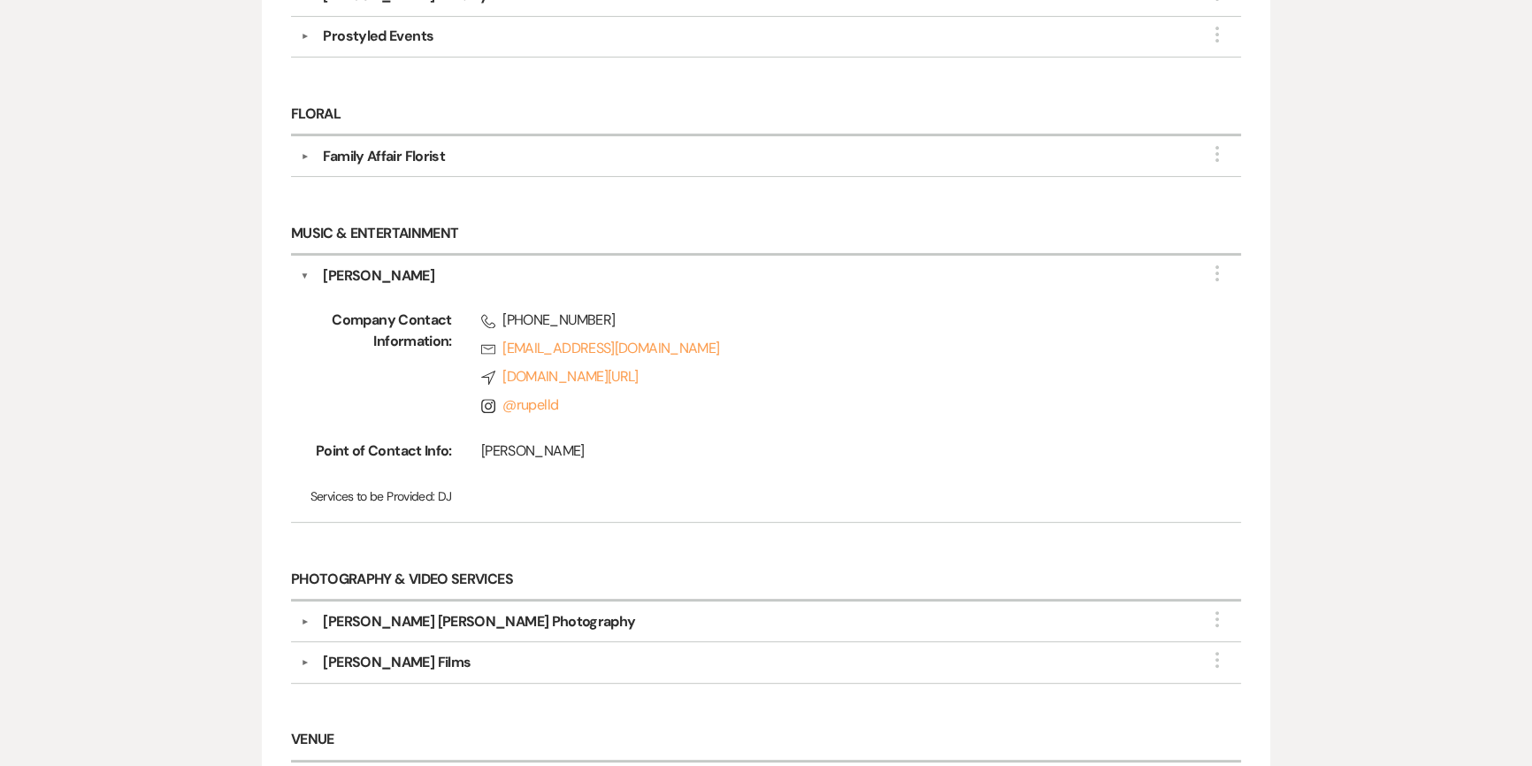
click at [307, 267] on button "▼" at bounding box center [305, 275] width 9 height 21
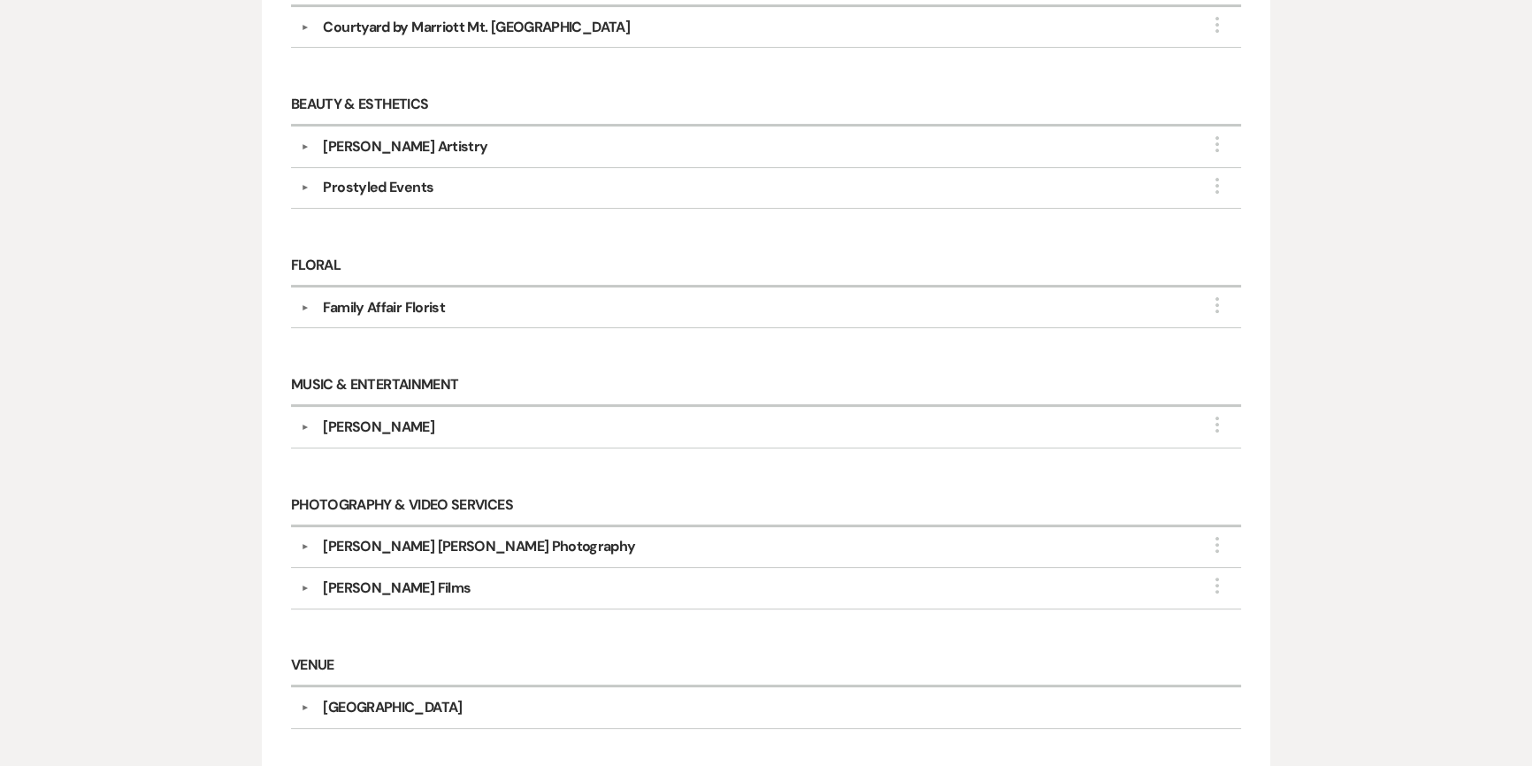
scroll to position [500, 0]
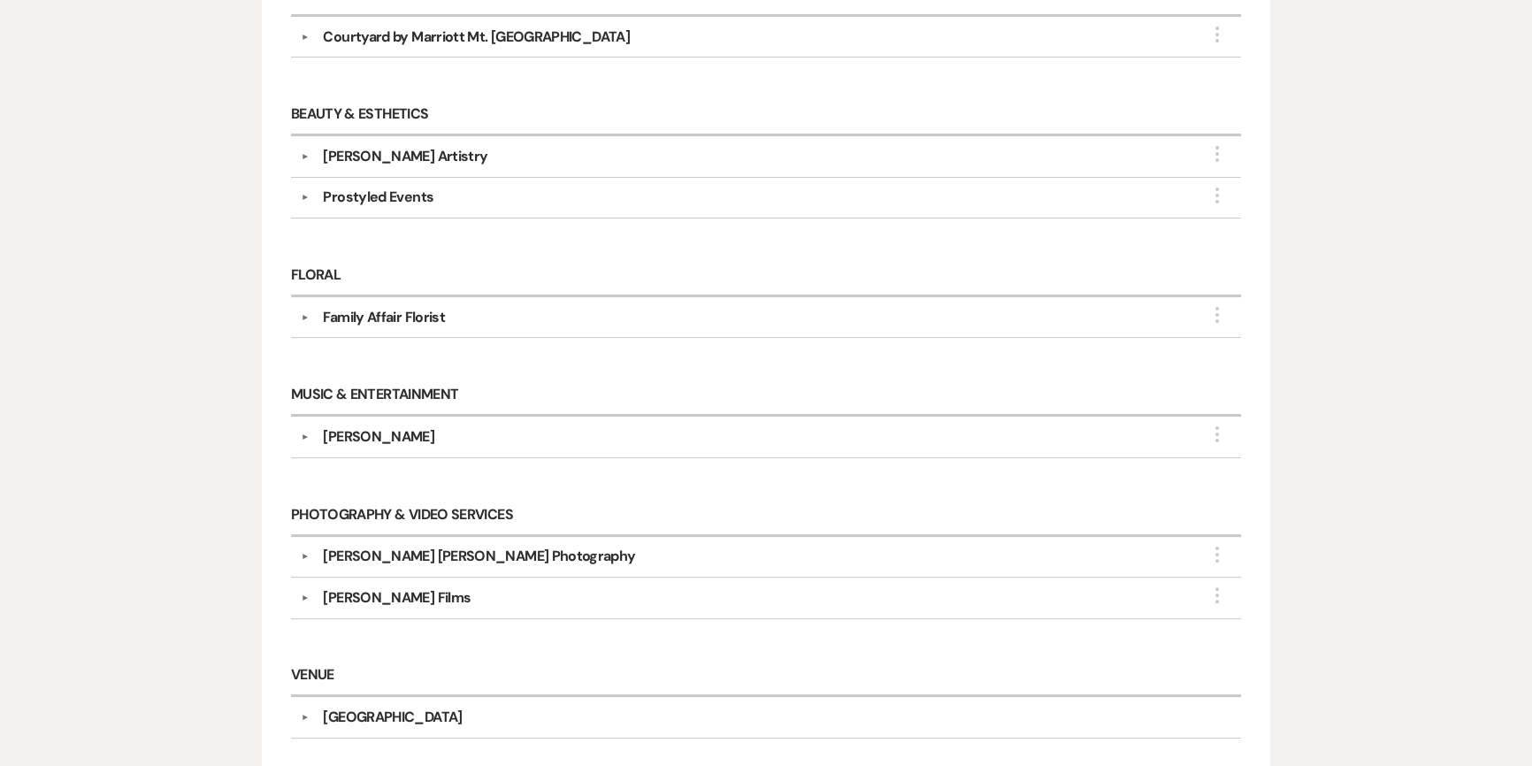
click at [317, 317] on div "Family Affair Florist" at bounding box center [770, 317] width 922 height 21
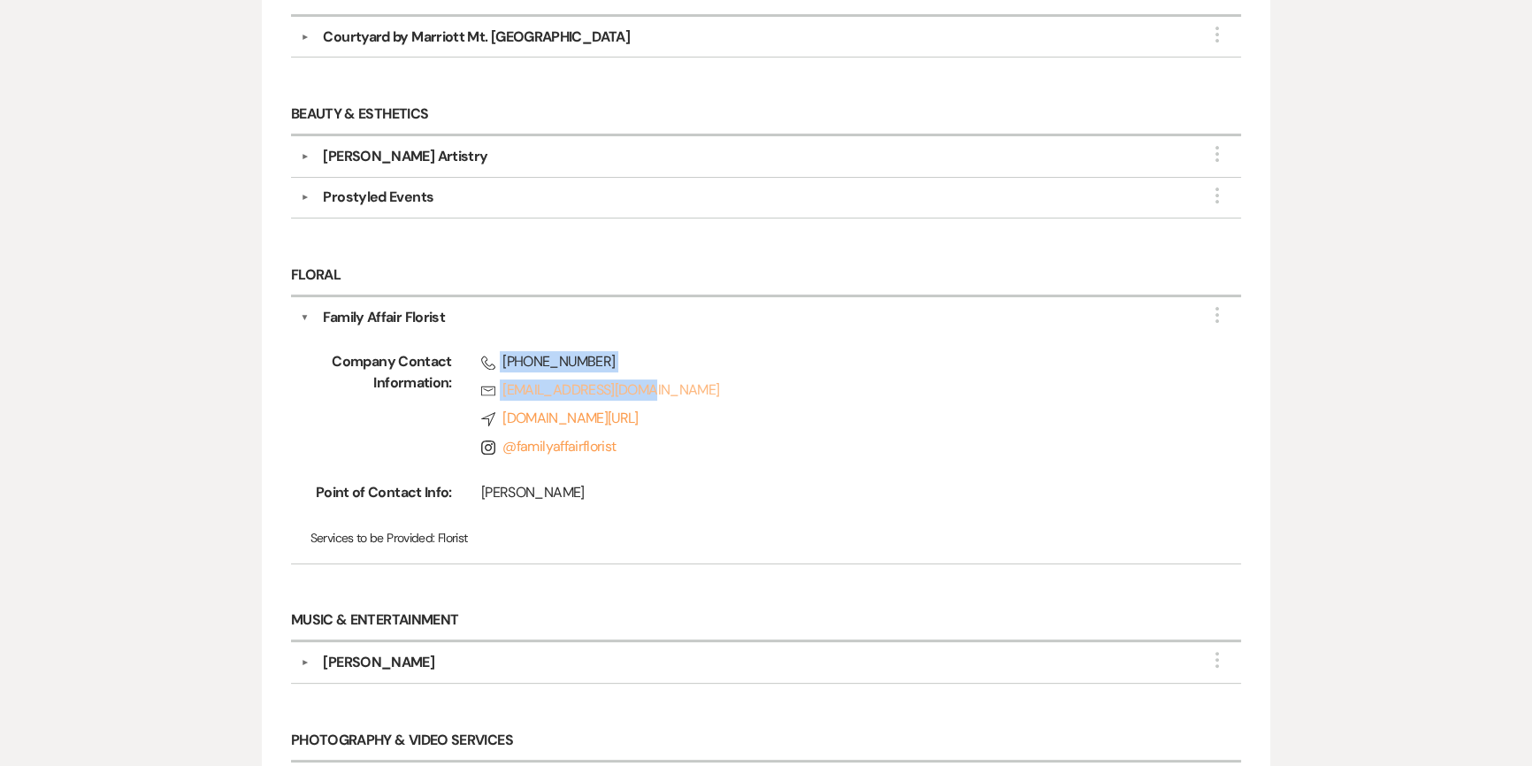
drag, startPoint x: 499, startPoint y: 355, endPoint x: 642, endPoint y: 387, distance: 147.0
click at [642, 387] on div "Phone [PHONE_NUMBER] Rsvp [EMAIL_ADDRESS][DOMAIN_NAME] Compass [DOMAIN_NAME][UR…" at bounding box center [818, 407] width 733 height 113
copy div "[PHONE_NUMBER] Rsvp [EMAIL_ADDRESS][DOMAIN_NAME]"
click at [306, 317] on button "▼" at bounding box center [305, 317] width 9 height 21
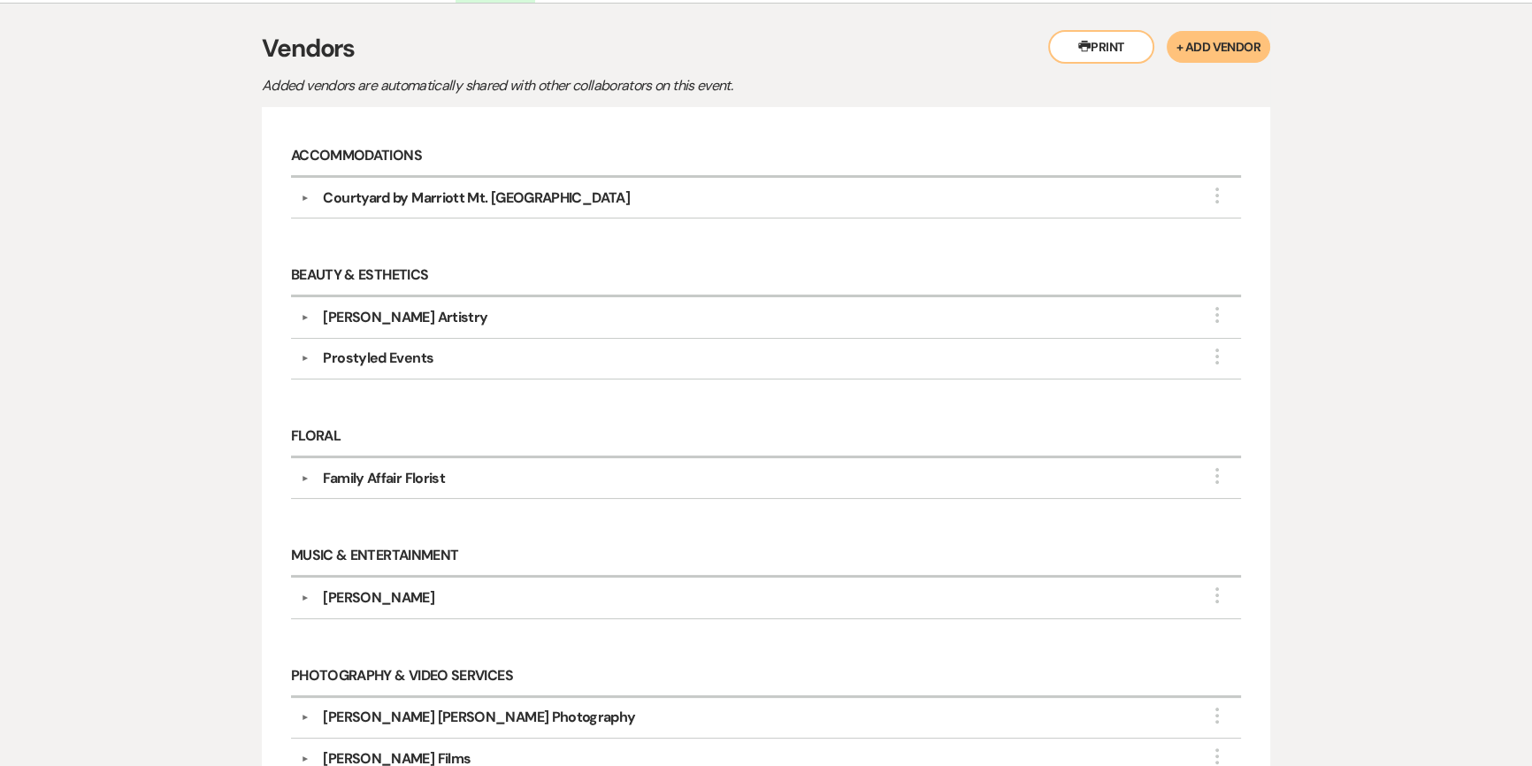
scroll to position [258, 0]
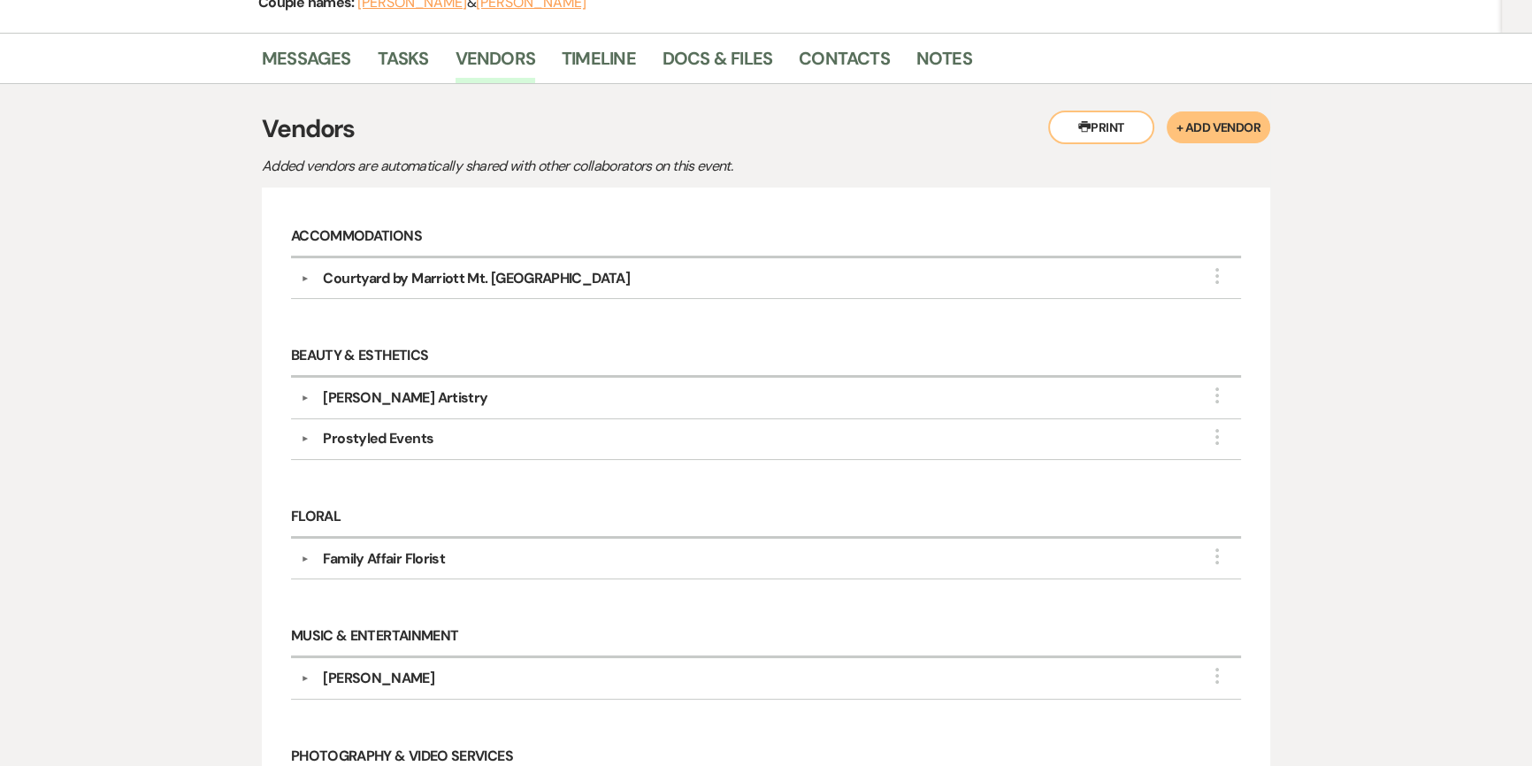
click at [354, 381] on div "▼ [PERSON_NAME] Artistry More Company Contact Information: Rsvp [EMAIL_ADDRESS]…" at bounding box center [766, 398] width 950 height 41
click at [371, 397] on div "[PERSON_NAME] Artistry" at bounding box center [405, 397] width 164 height 21
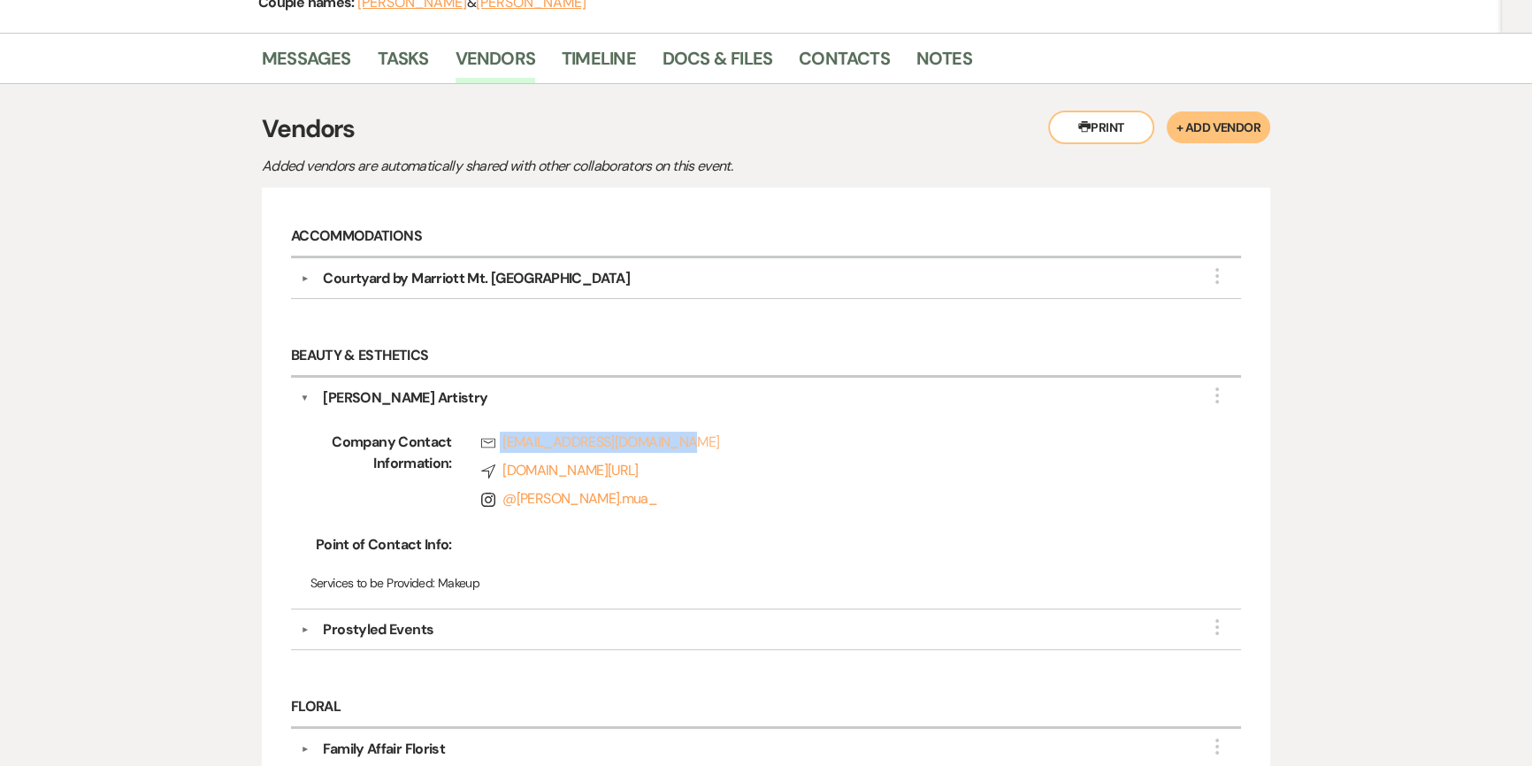
drag, startPoint x: 497, startPoint y: 426, endPoint x: 762, endPoint y: 449, distance: 266.3
click at [762, 449] on div "Company Contact Information: Rsvp [EMAIL_ADDRESS][DOMAIN_NAME] Compass [DOMAIN_…" at bounding box center [766, 504] width 931 height 190
copy link "[EMAIL_ADDRESS][DOMAIN_NAME]"
click at [425, 630] on div "Prostyled Events" at bounding box center [378, 629] width 111 height 21
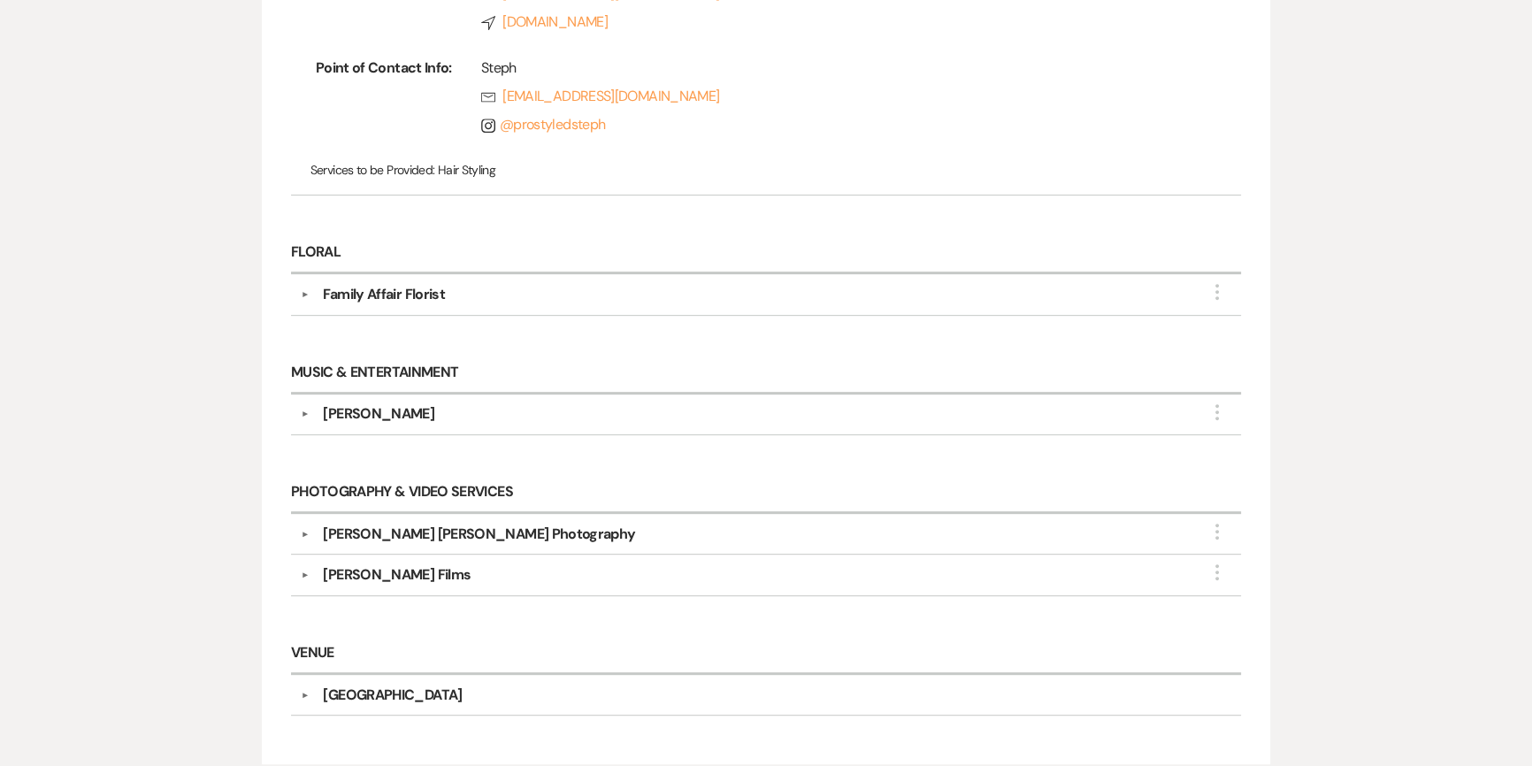
scroll to position [982, 0]
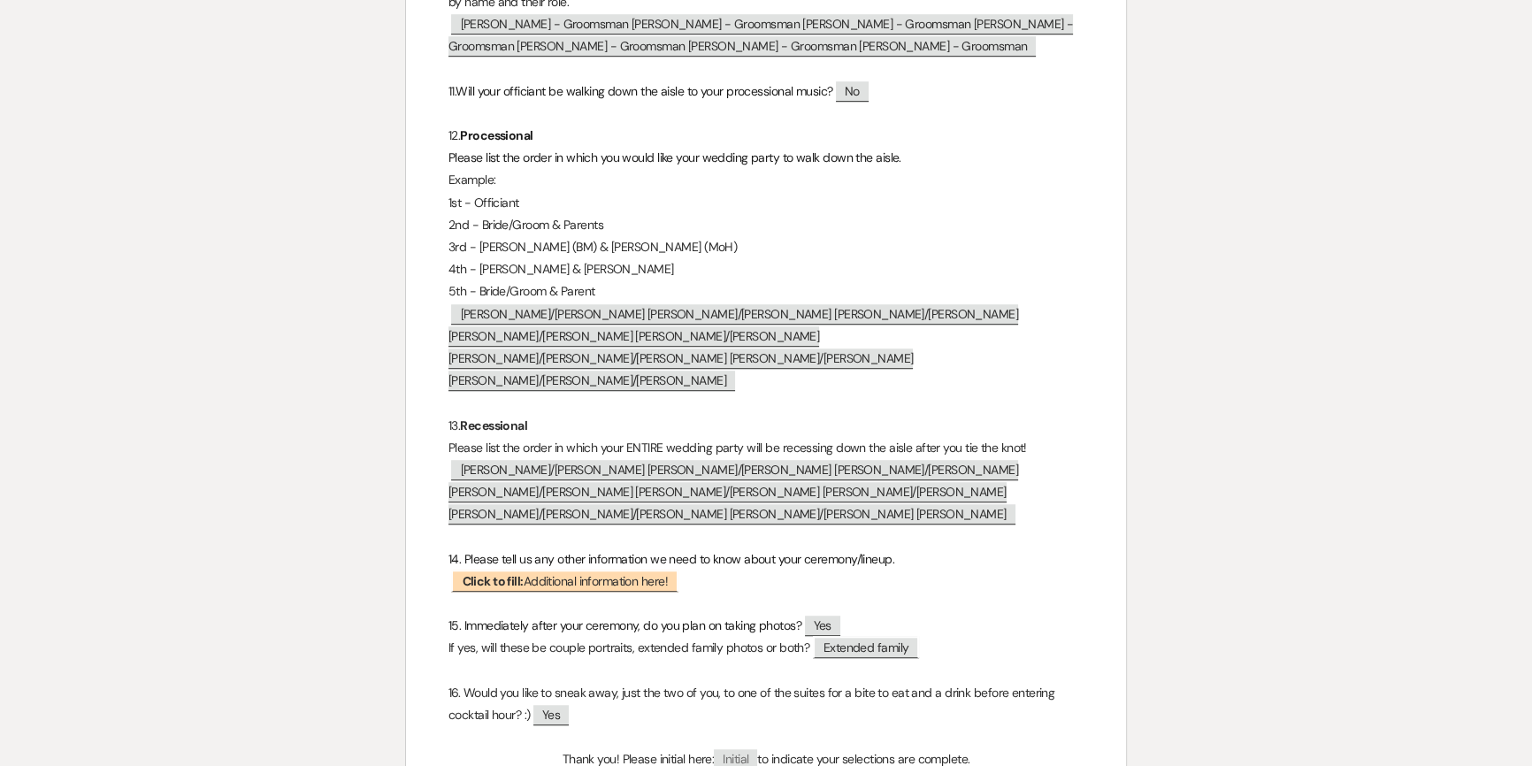
scroll to position [1608, 0]
